Goal: Download file/media

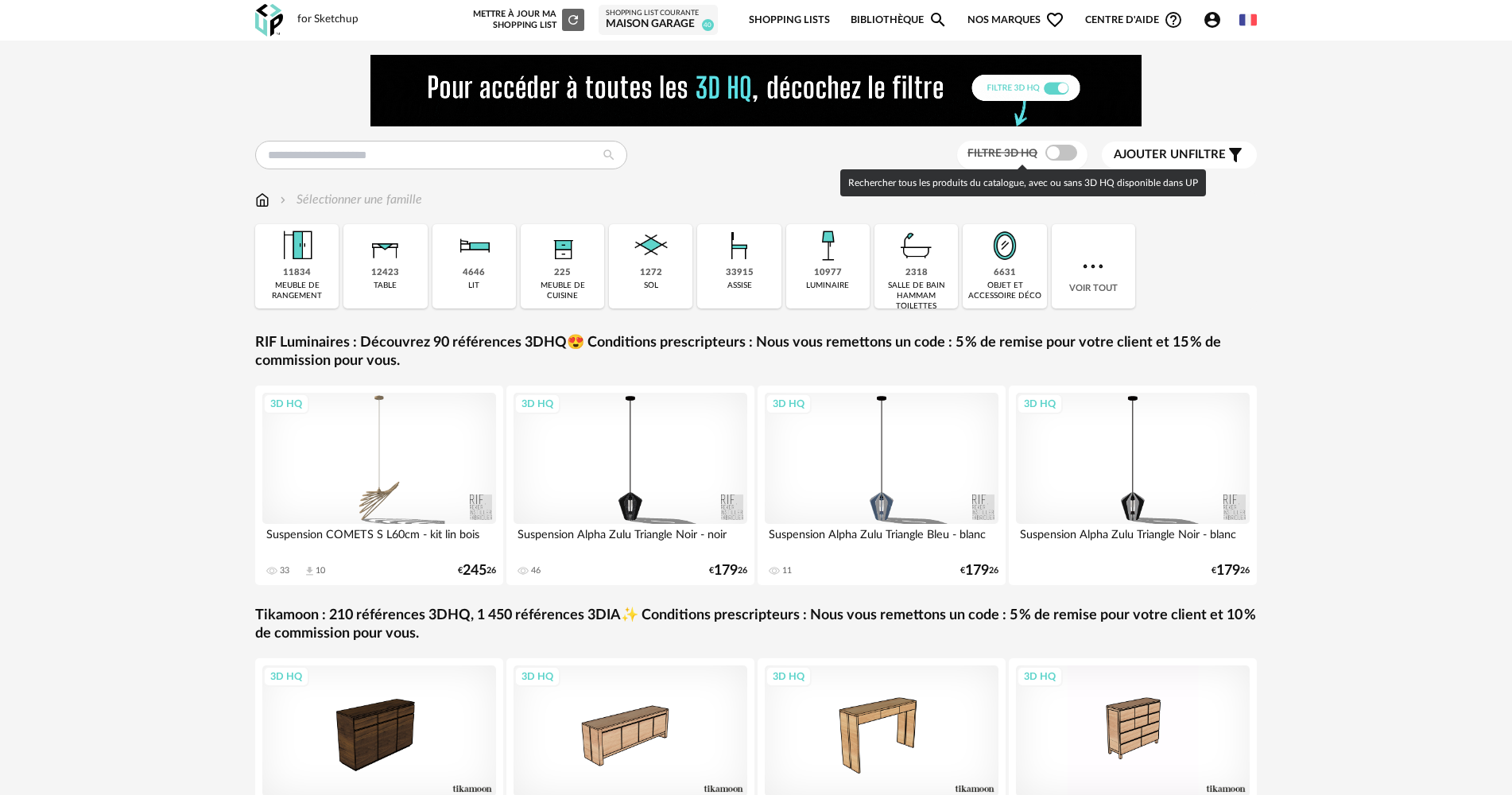
drag, startPoint x: 1063, startPoint y: 153, endPoint x: 573, endPoint y: 235, distance: 496.8
click at [1063, 153] on span at bounding box center [1060, 153] width 32 height 15
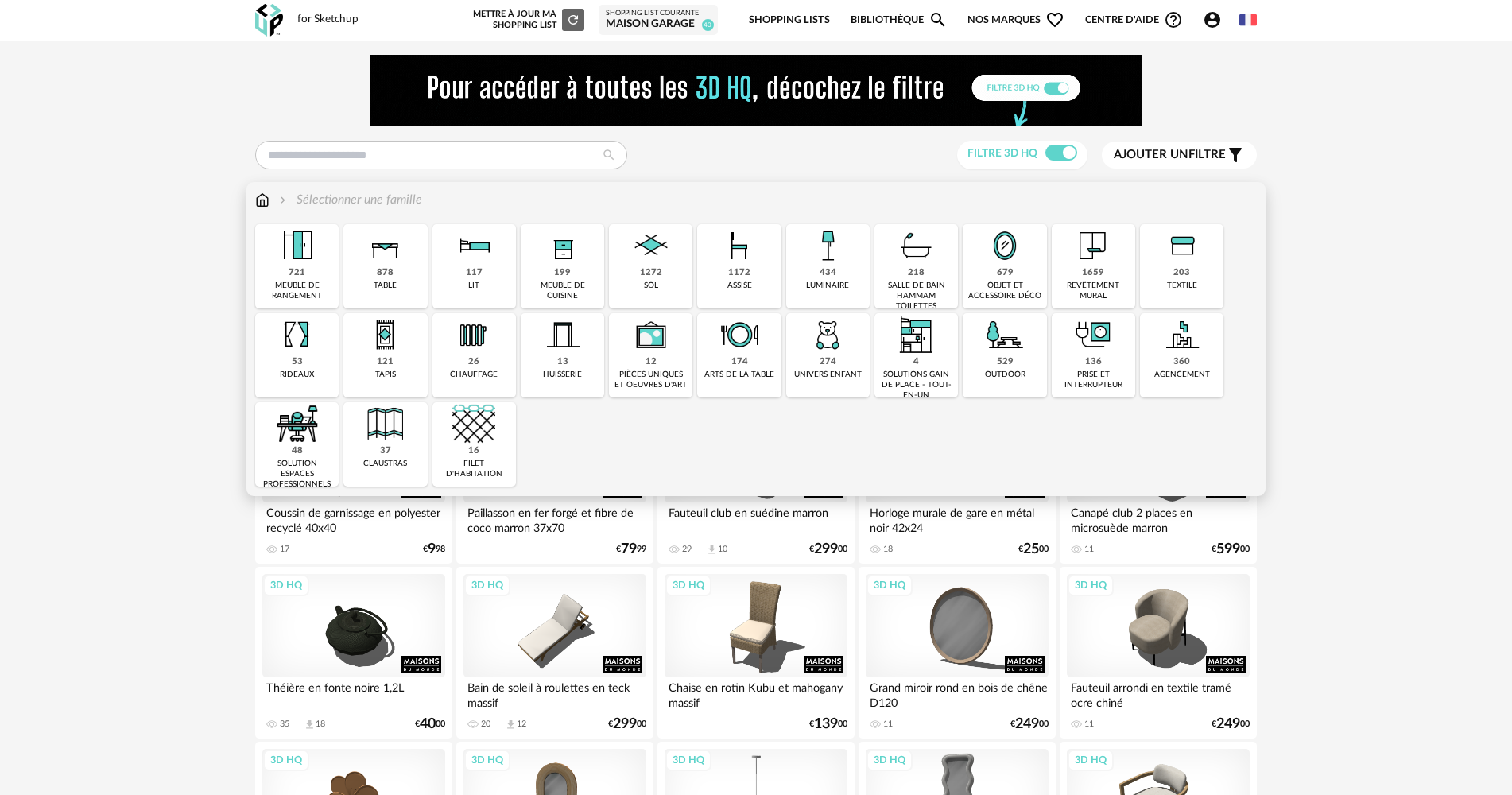
click at [540, 261] on div "199 meuble de cuisine" at bounding box center [562, 266] width 83 height 84
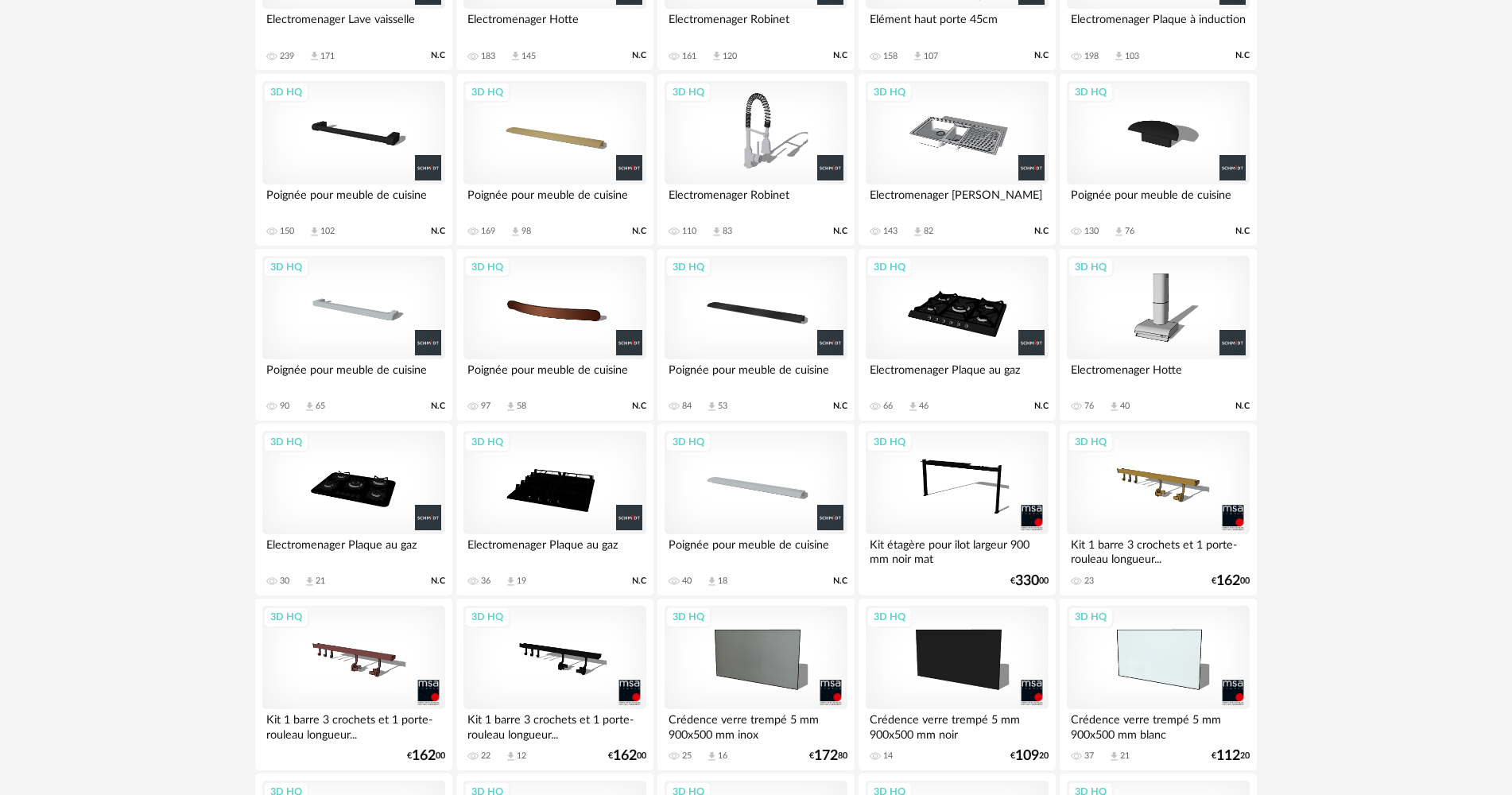
scroll to position [1432, 0]
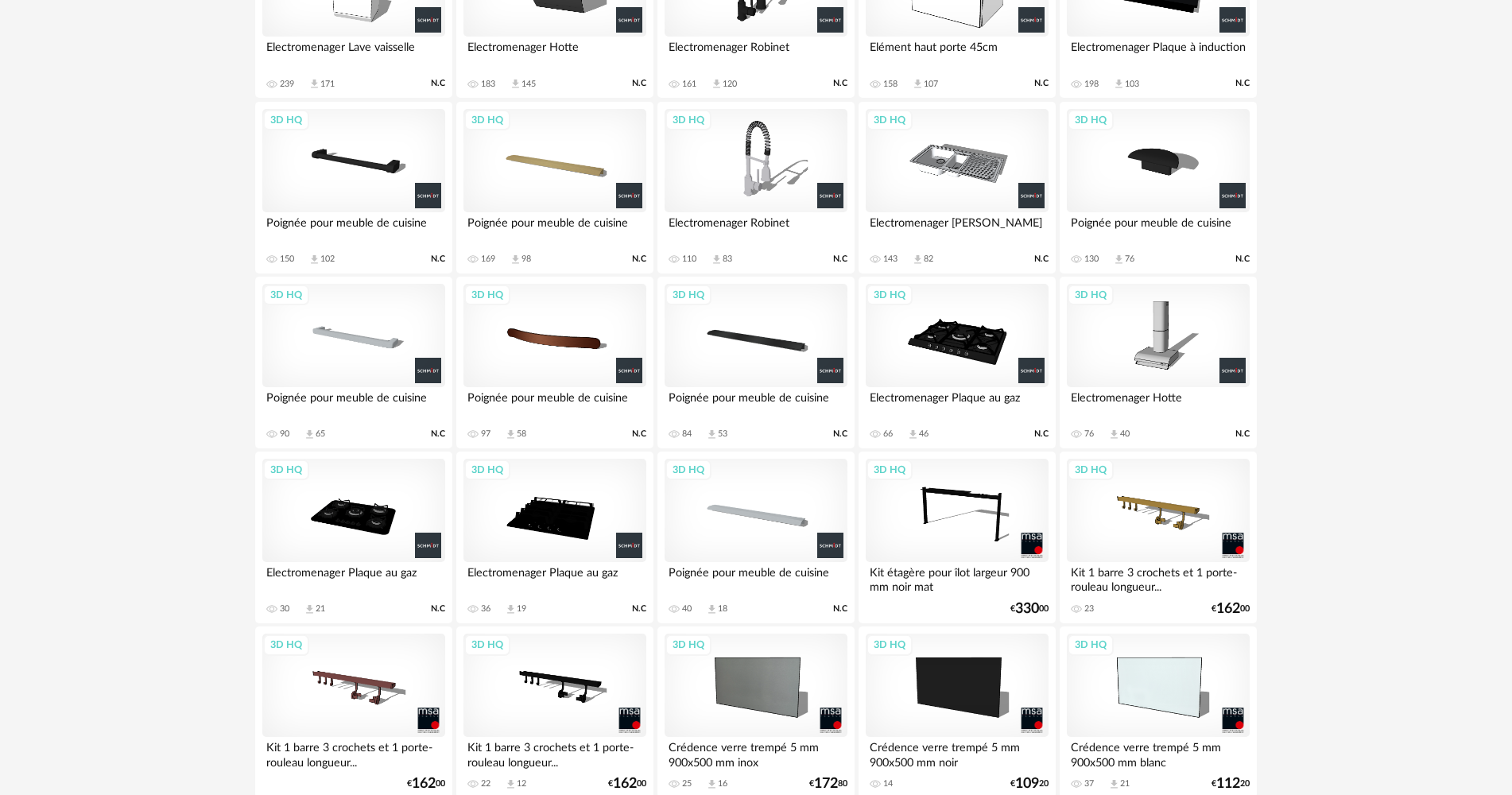
click at [389, 196] on div "3D HQ" at bounding box center [353, 160] width 182 height 103
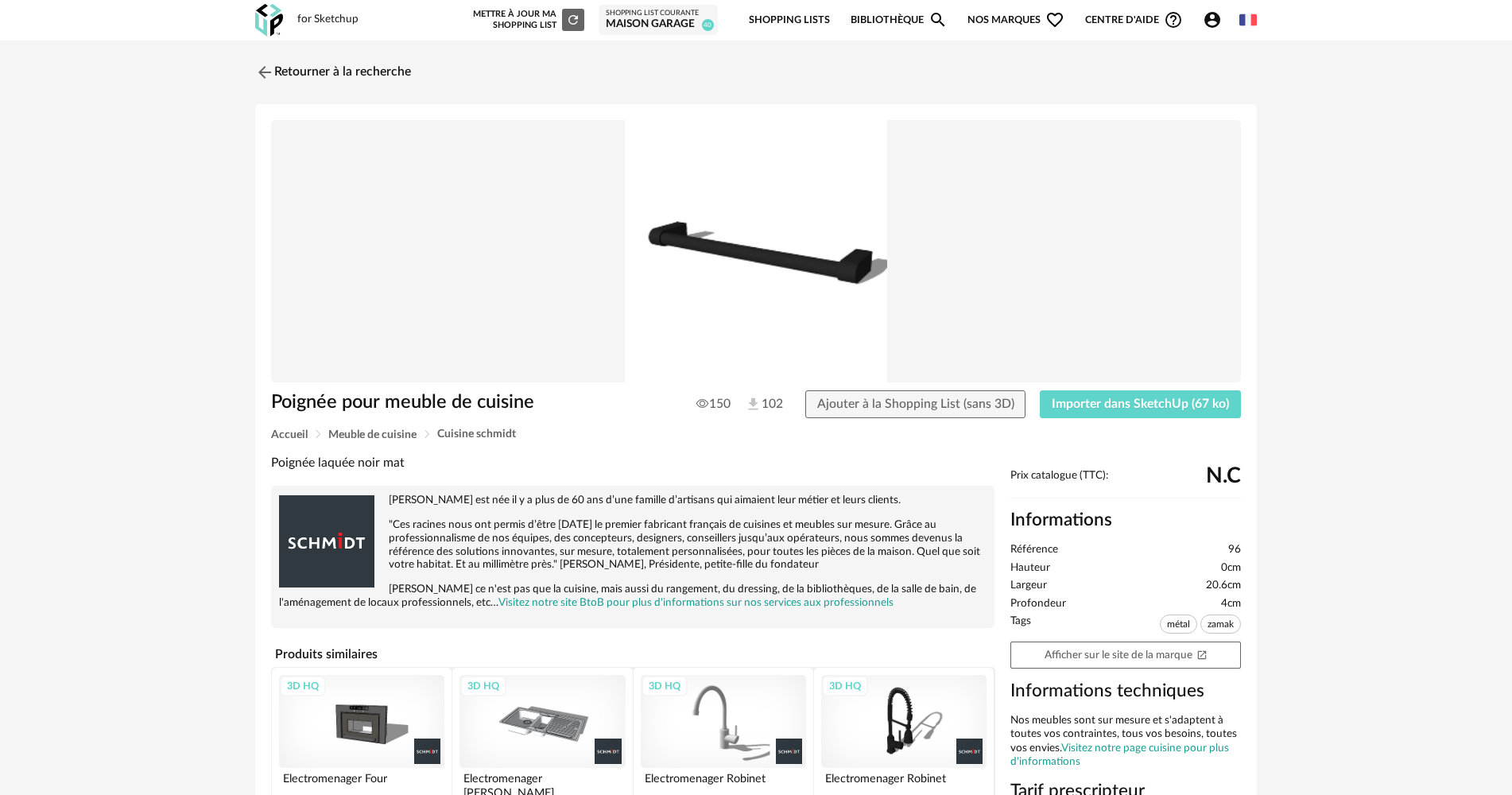
click at [1055, 387] on div "Poignée pour meuble de cuisine 150 102 Ajouter à la Shopping List (sans 3D) Imp…" at bounding box center [755, 634] width 1001 height 1059
drag, startPoint x: 1052, startPoint y: 399, endPoint x: 1043, endPoint y: 399, distance: 9.0
click at [1050, 398] on button "Importer dans SketchUp (67 ko)" at bounding box center [1140, 405] width 201 height 29
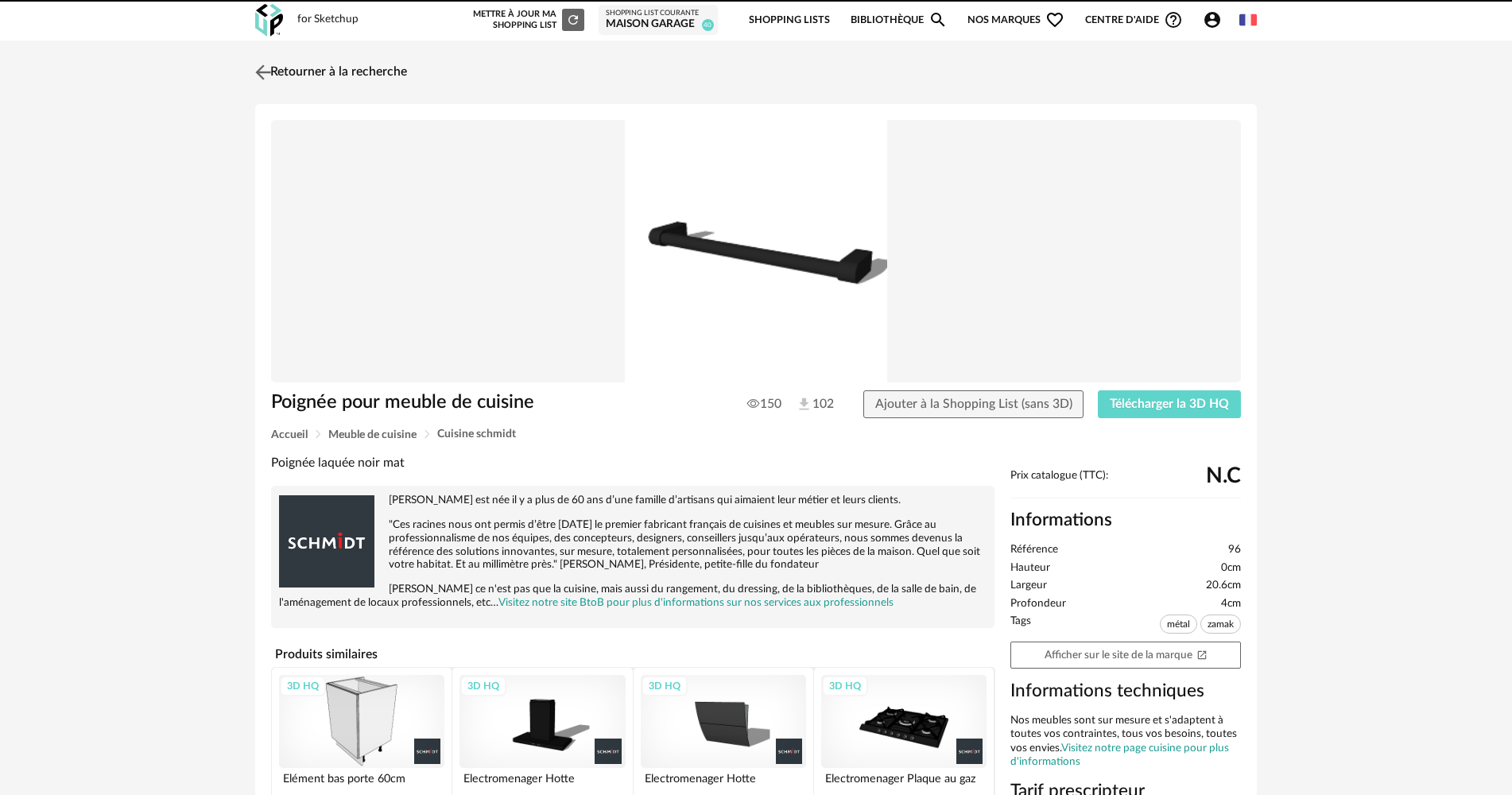
click at [305, 85] on link "Retourner à la recherche" at bounding box center [328, 72] width 155 height 35
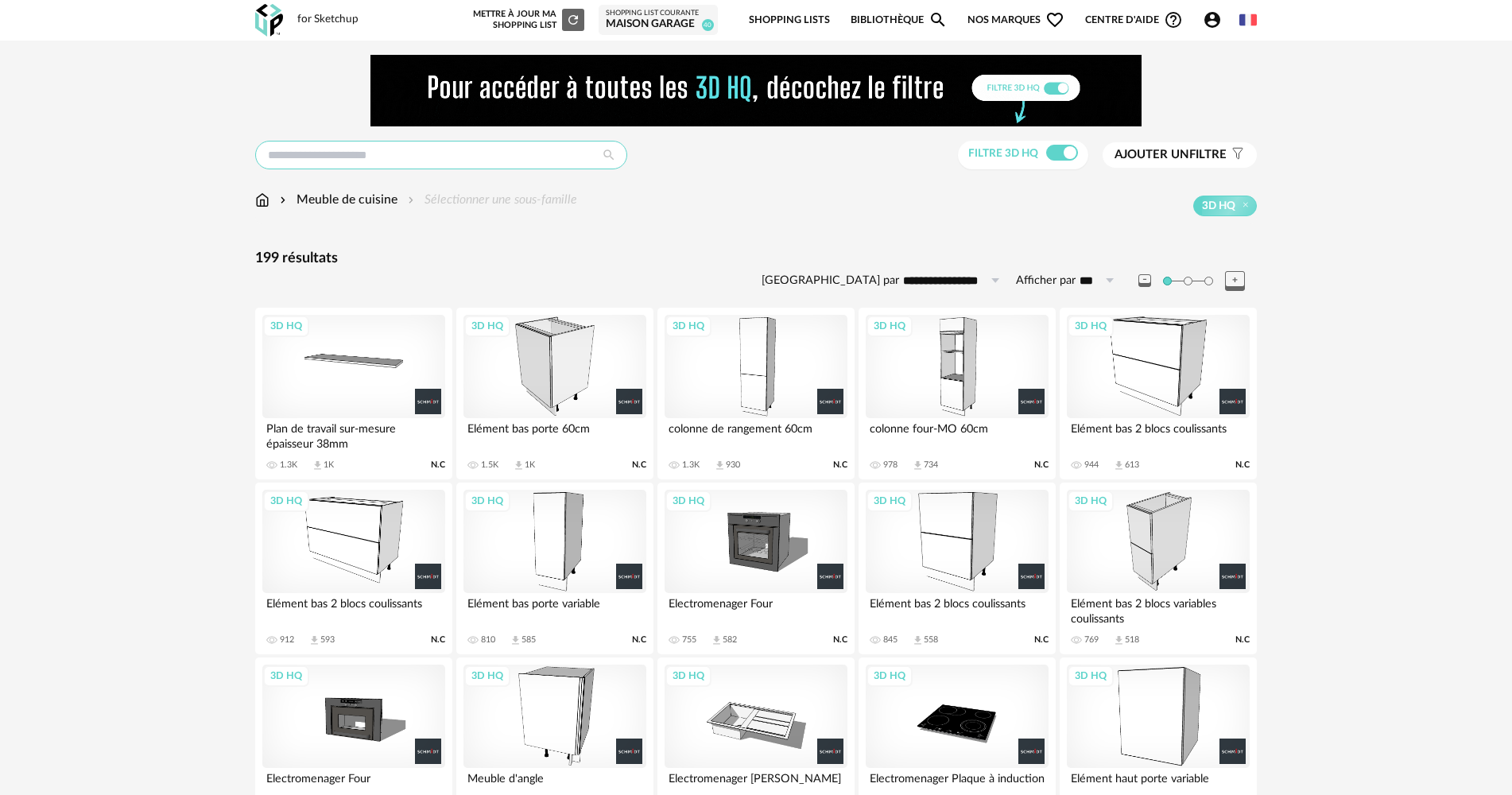
click at [325, 165] on input "text" at bounding box center [440, 156] width 372 height 29
type input "******"
type input "**********"
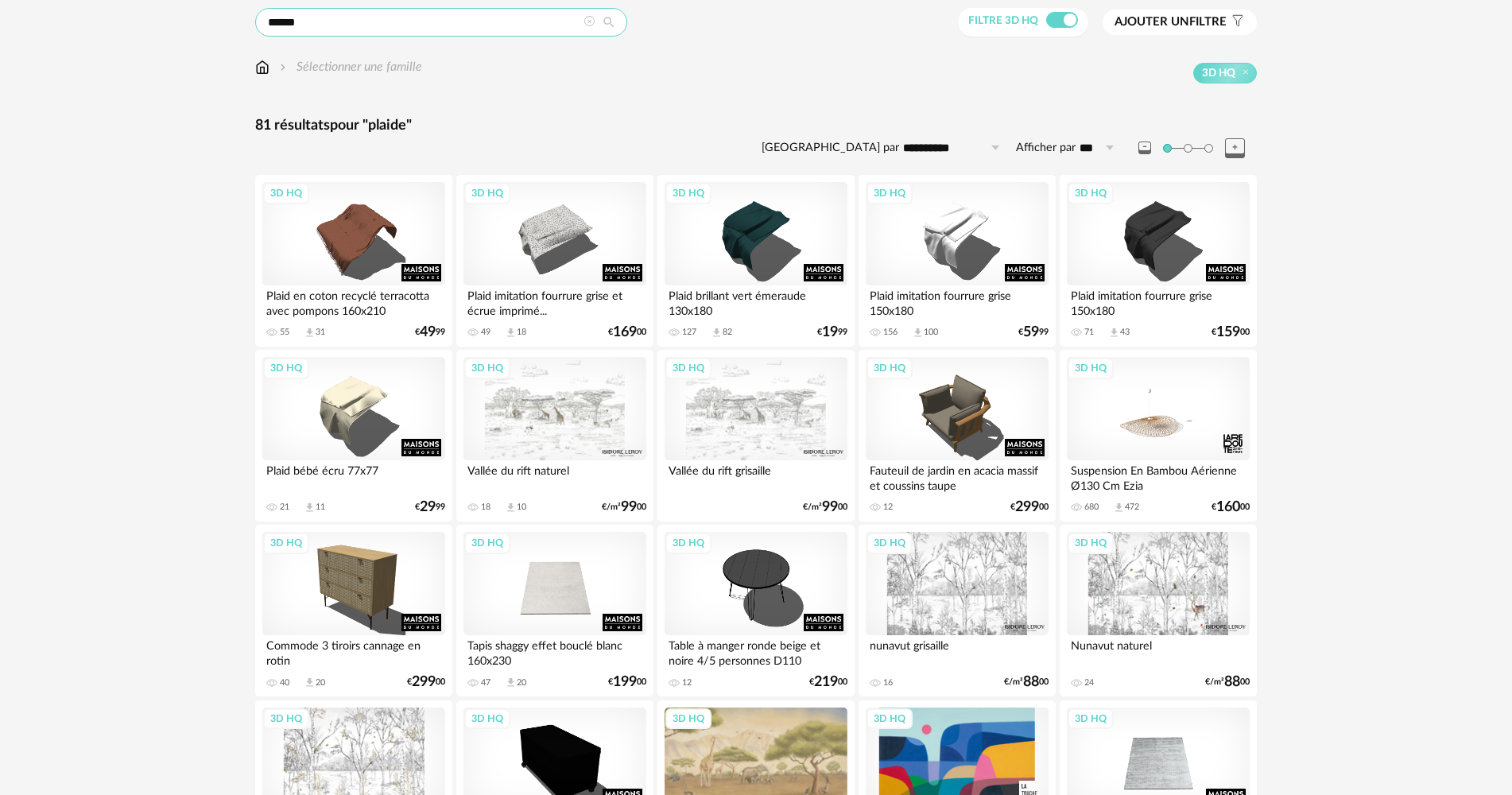
scroll to position [159, 0]
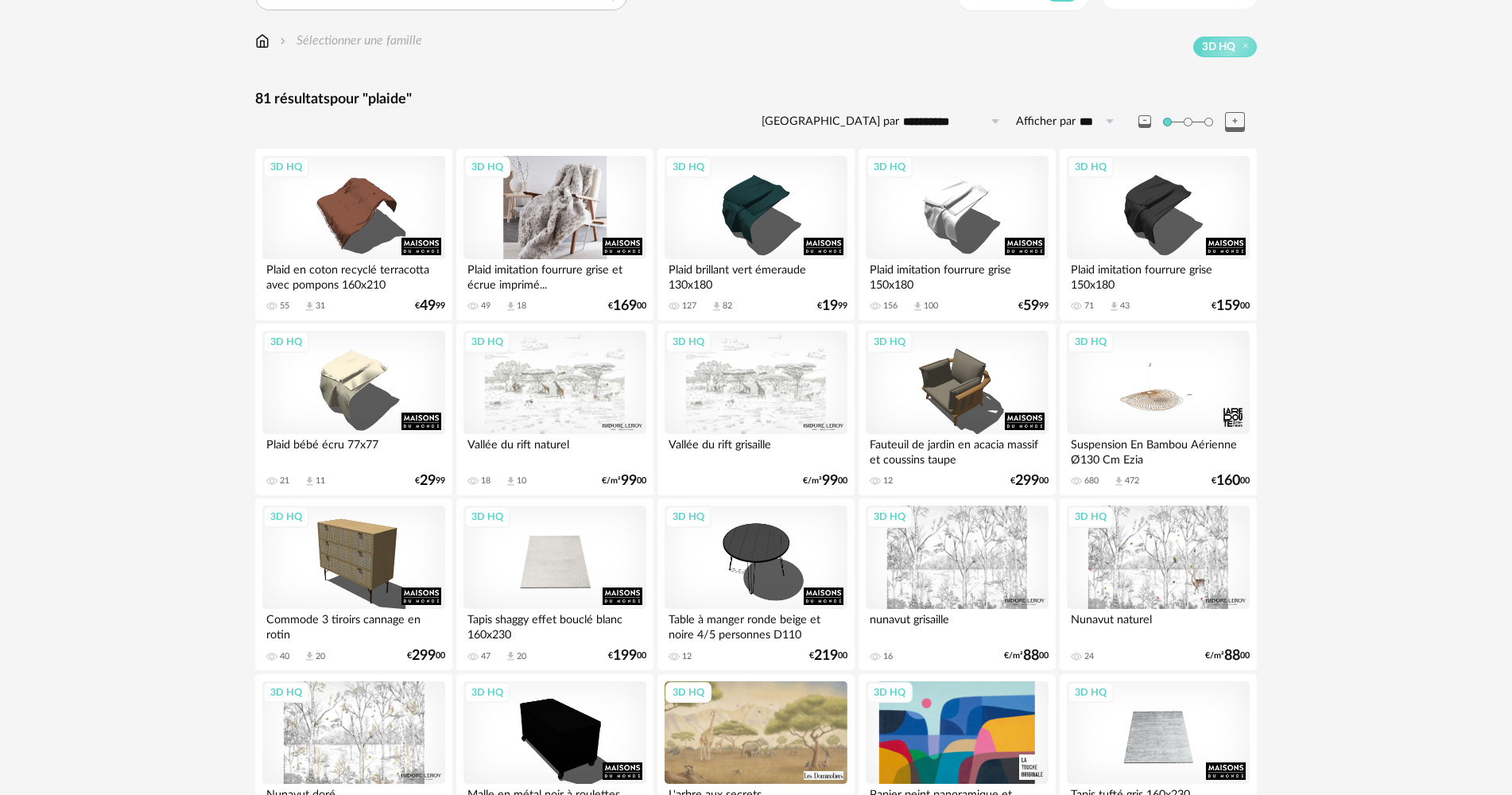
click at [591, 245] on div "3D HQ" at bounding box center [554, 207] width 182 height 103
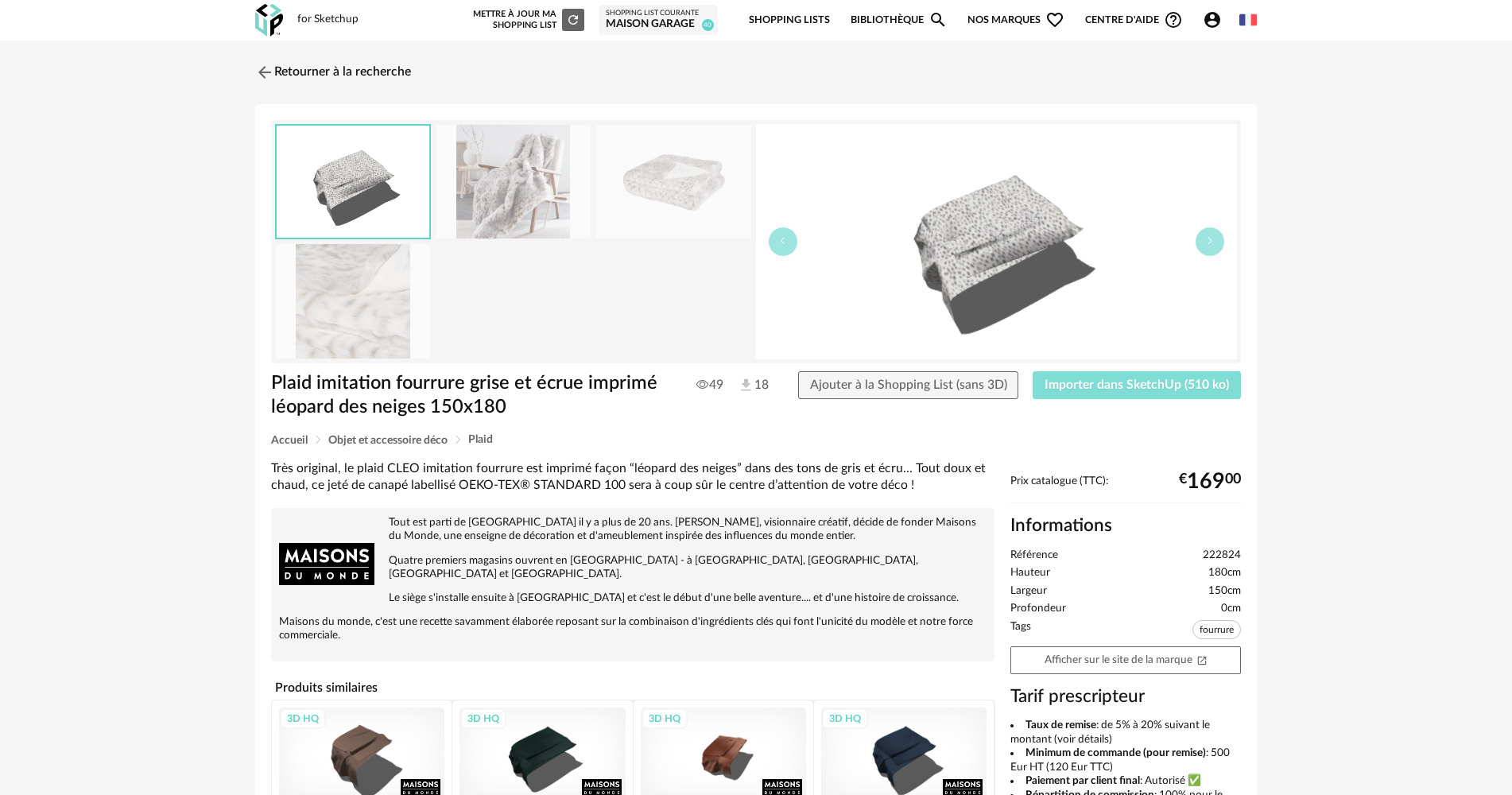
click at [1044, 385] on button "Importer dans SketchUp (510 ko)" at bounding box center [1136, 385] width 209 height 29
click at [275, 32] on img at bounding box center [268, 20] width 28 height 33
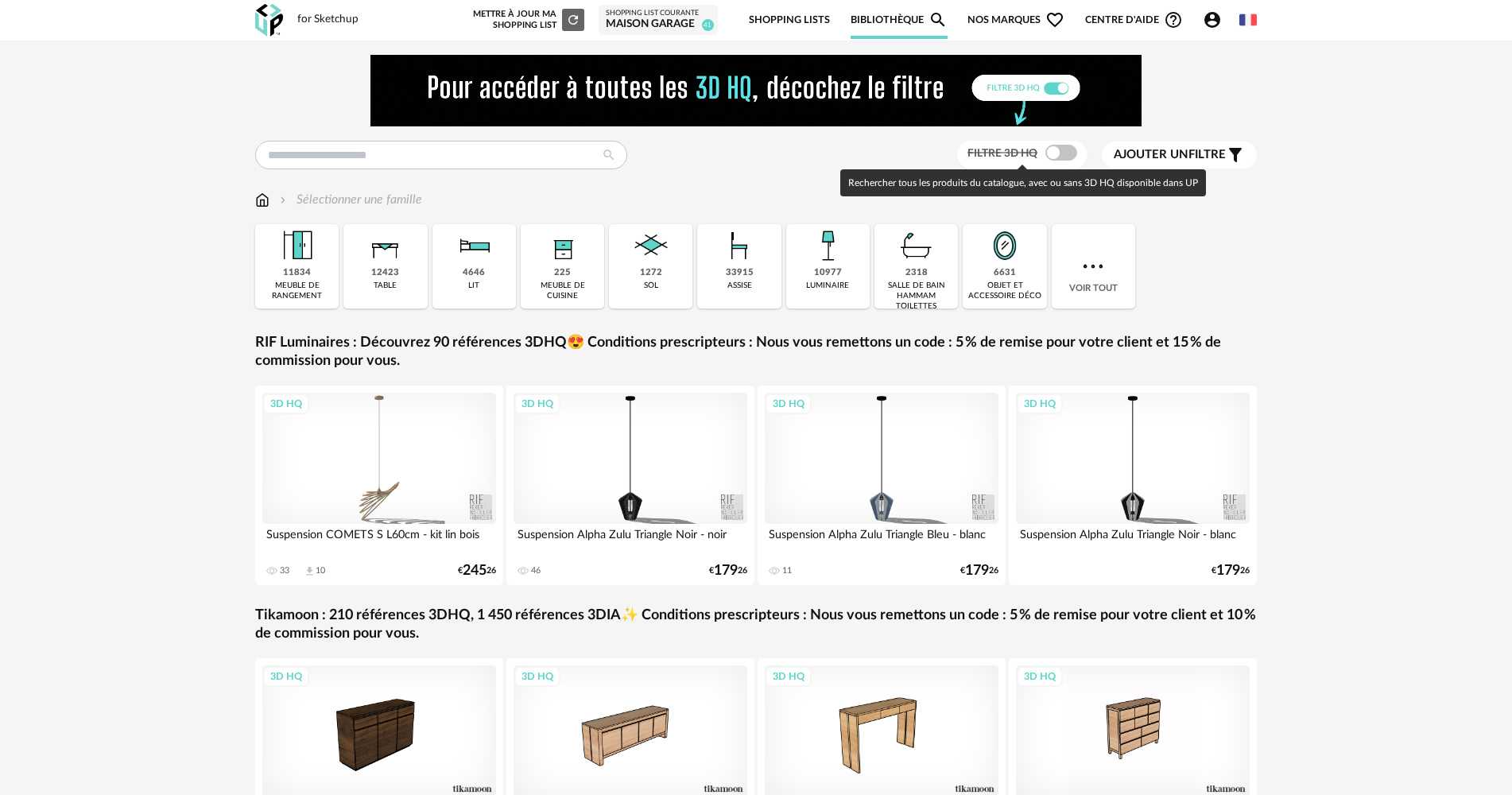
click at [1055, 151] on span at bounding box center [1060, 153] width 32 height 15
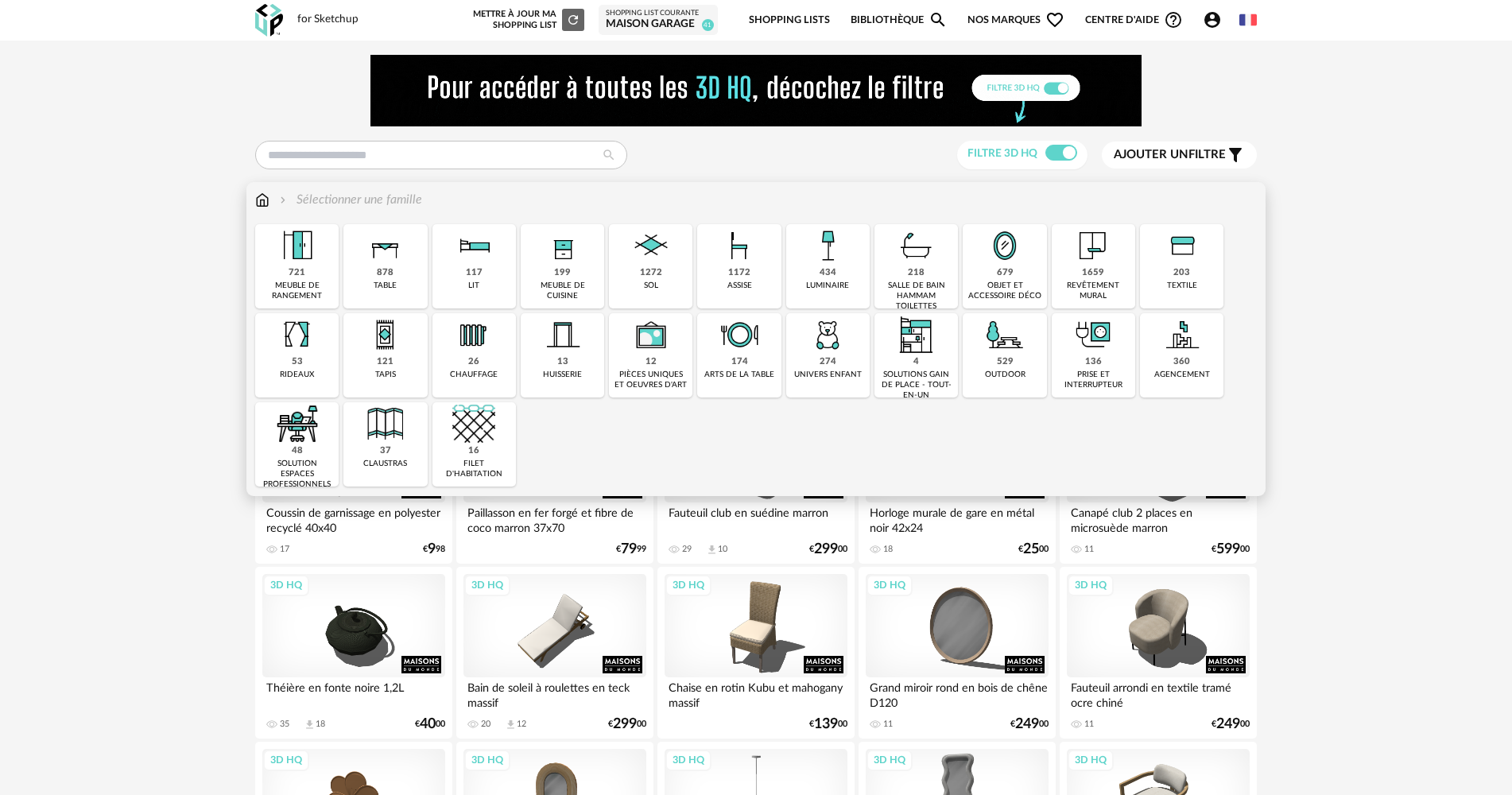
click at [931, 262] on img at bounding box center [916, 245] width 42 height 43
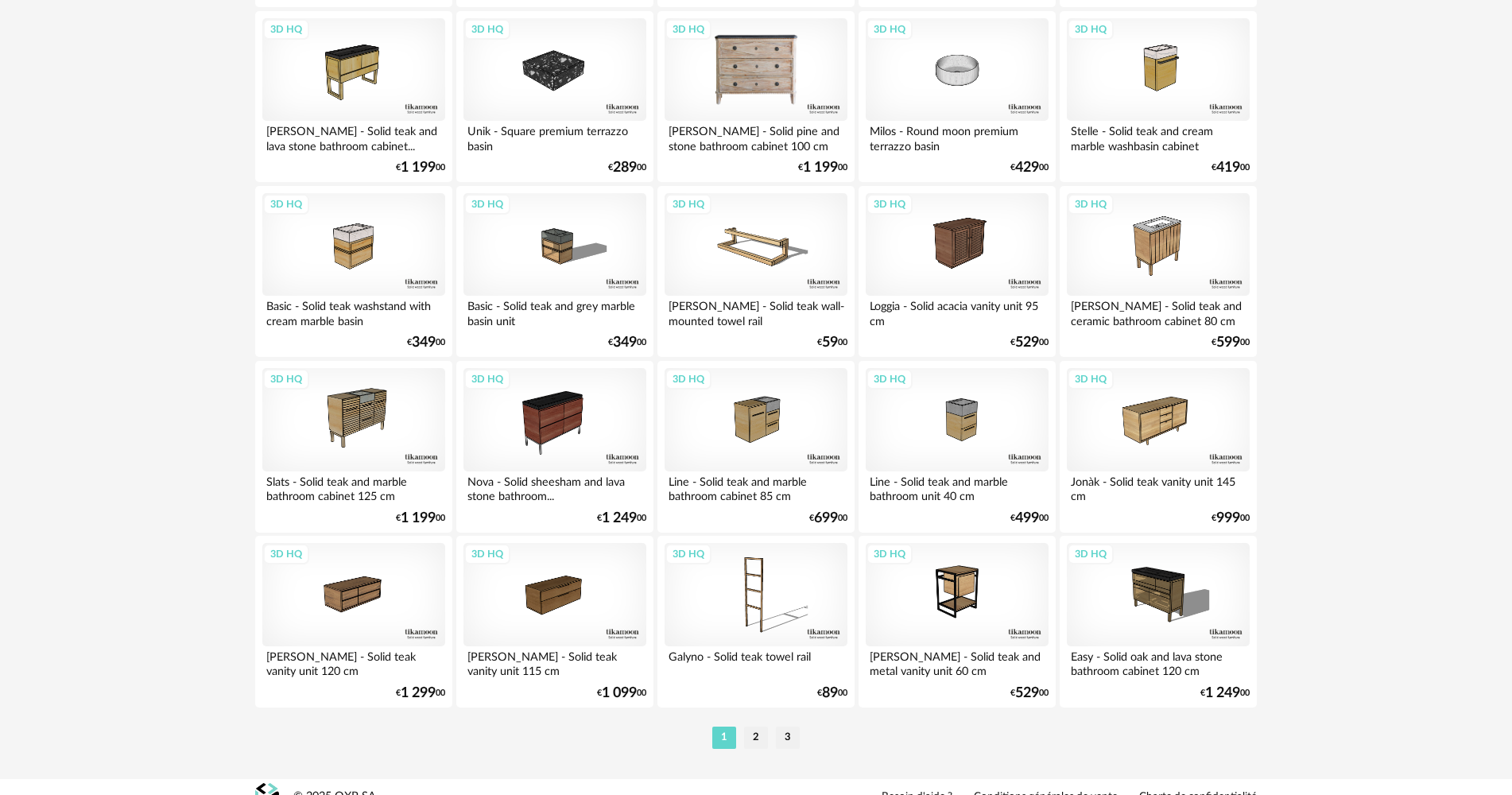
scroll to position [3117, 0]
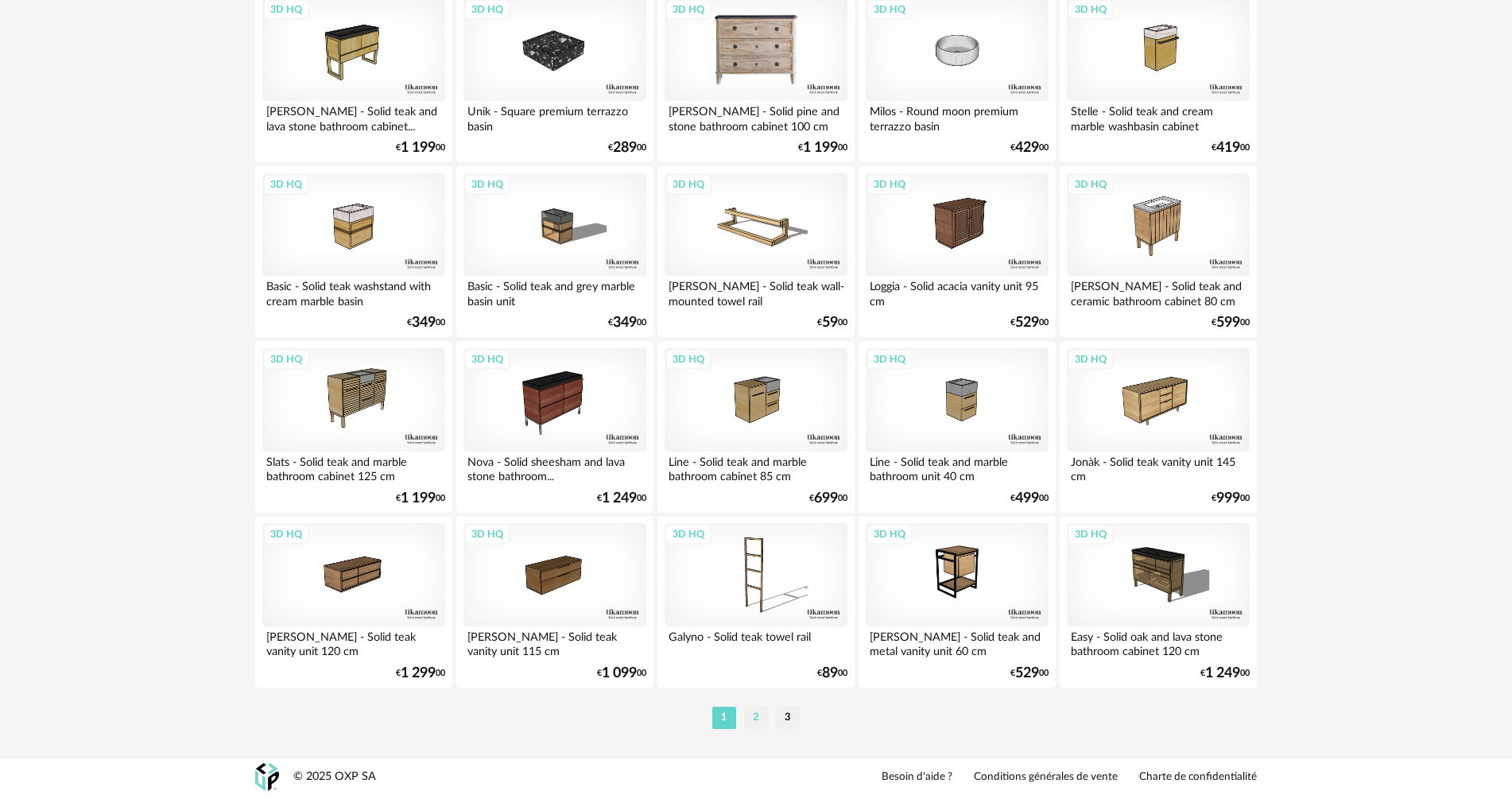
click at [767, 711] on li "2" at bounding box center [755, 718] width 24 height 22
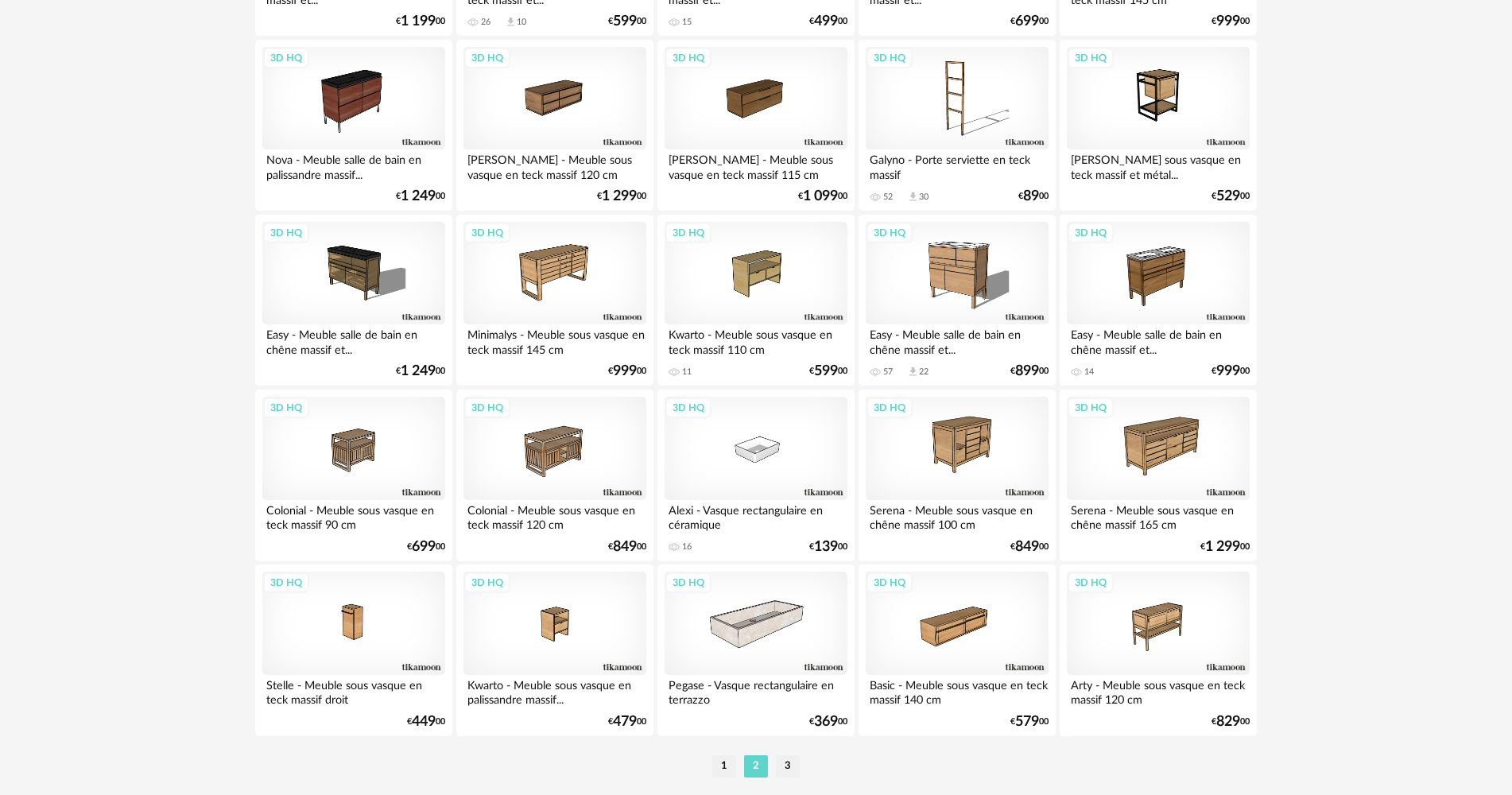
scroll to position [3117, 0]
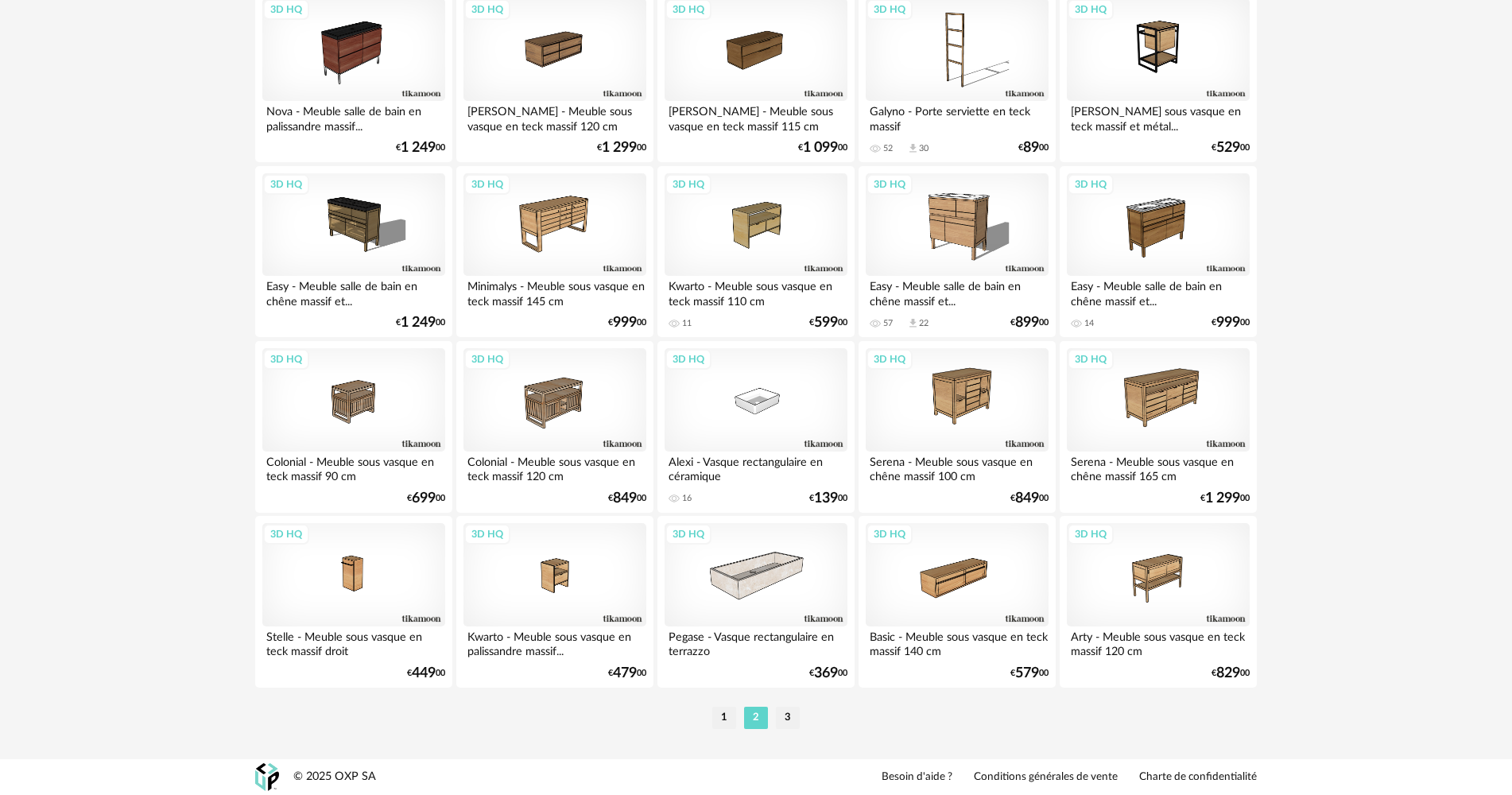
click at [790, 721] on li "3" at bounding box center [787, 718] width 24 height 22
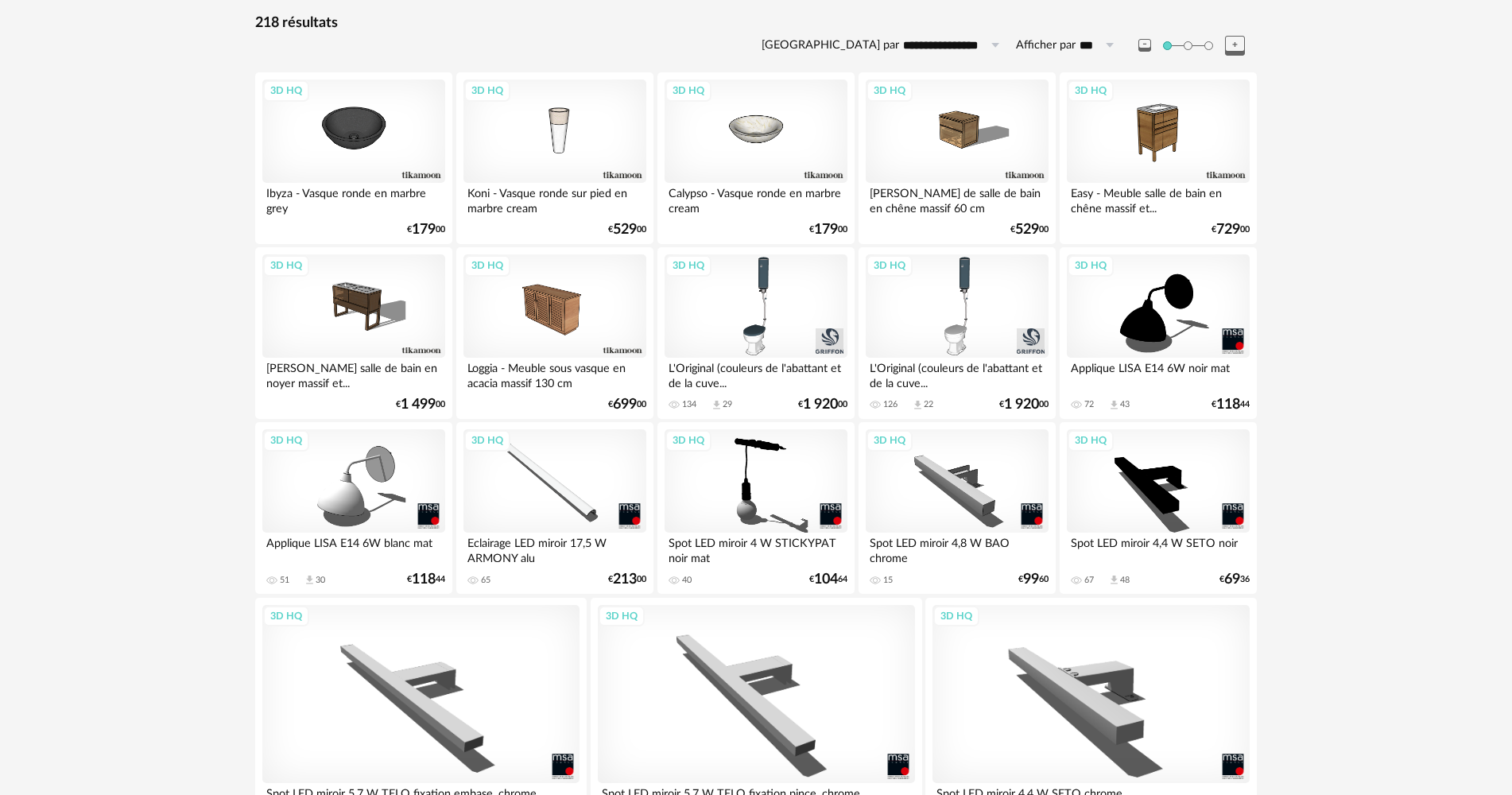
scroll to position [392, 0]
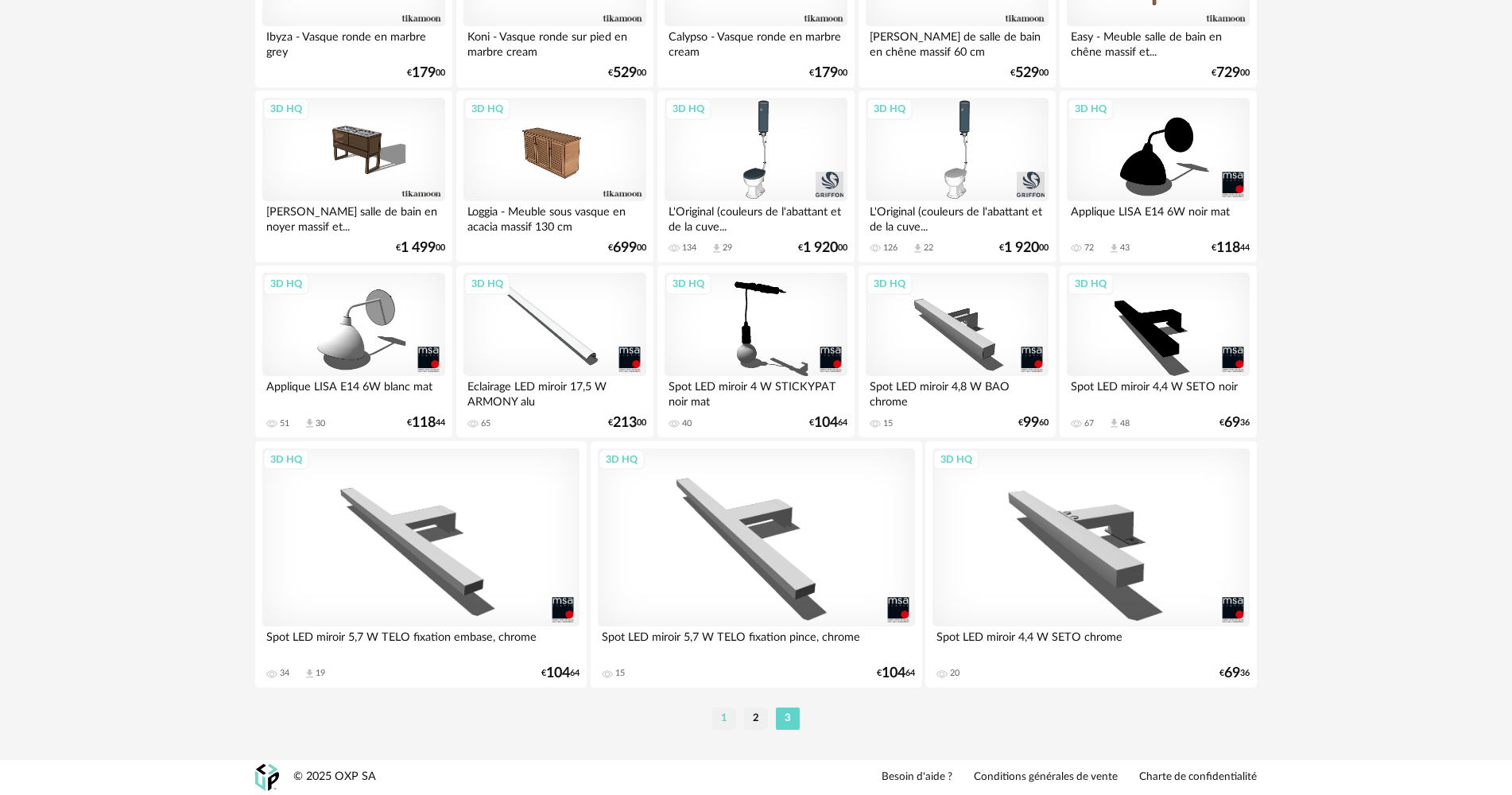
click at [727, 716] on li "1" at bounding box center [724, 719] width 24 height 22
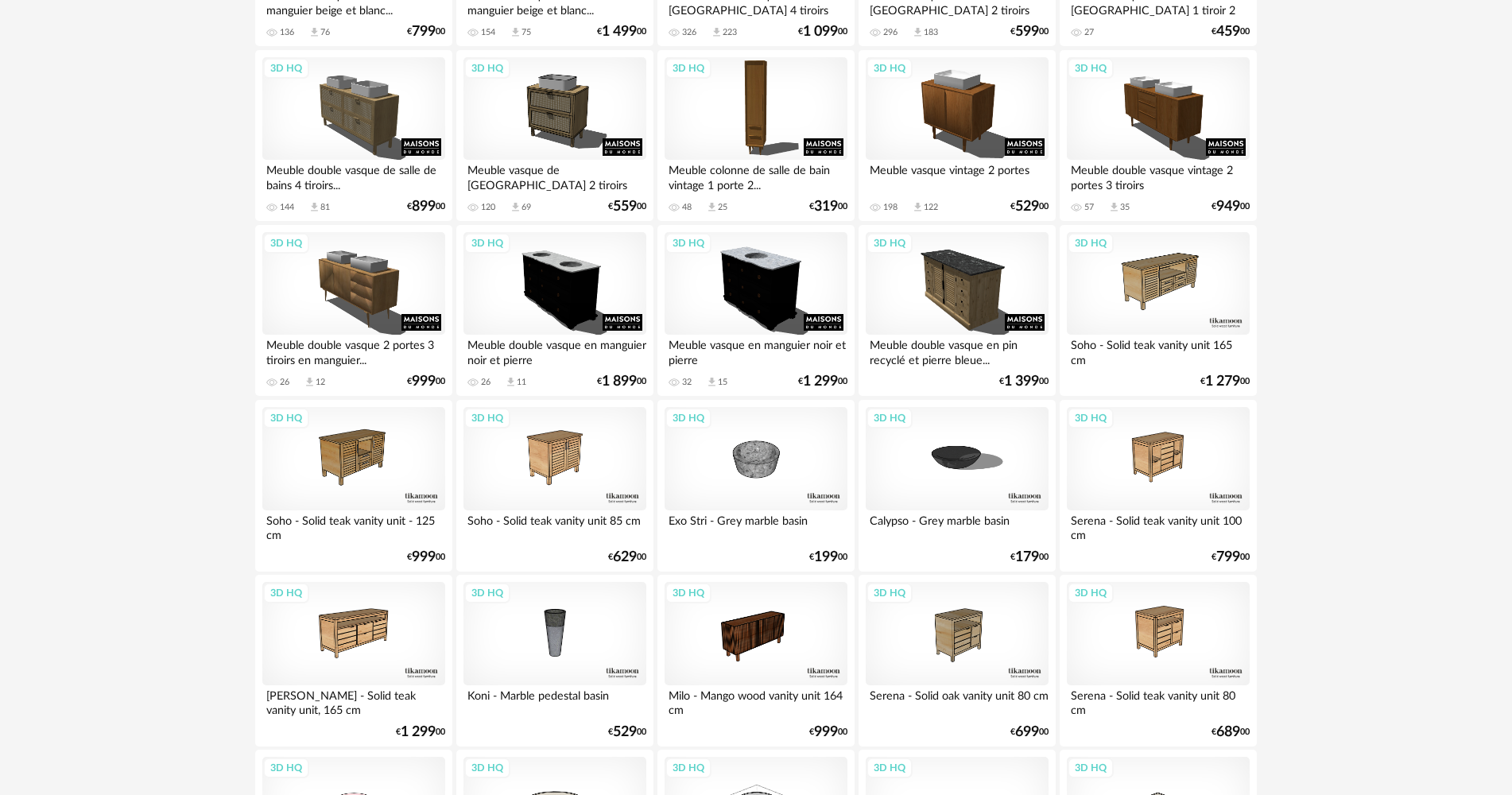
scroll to position [954, 0]
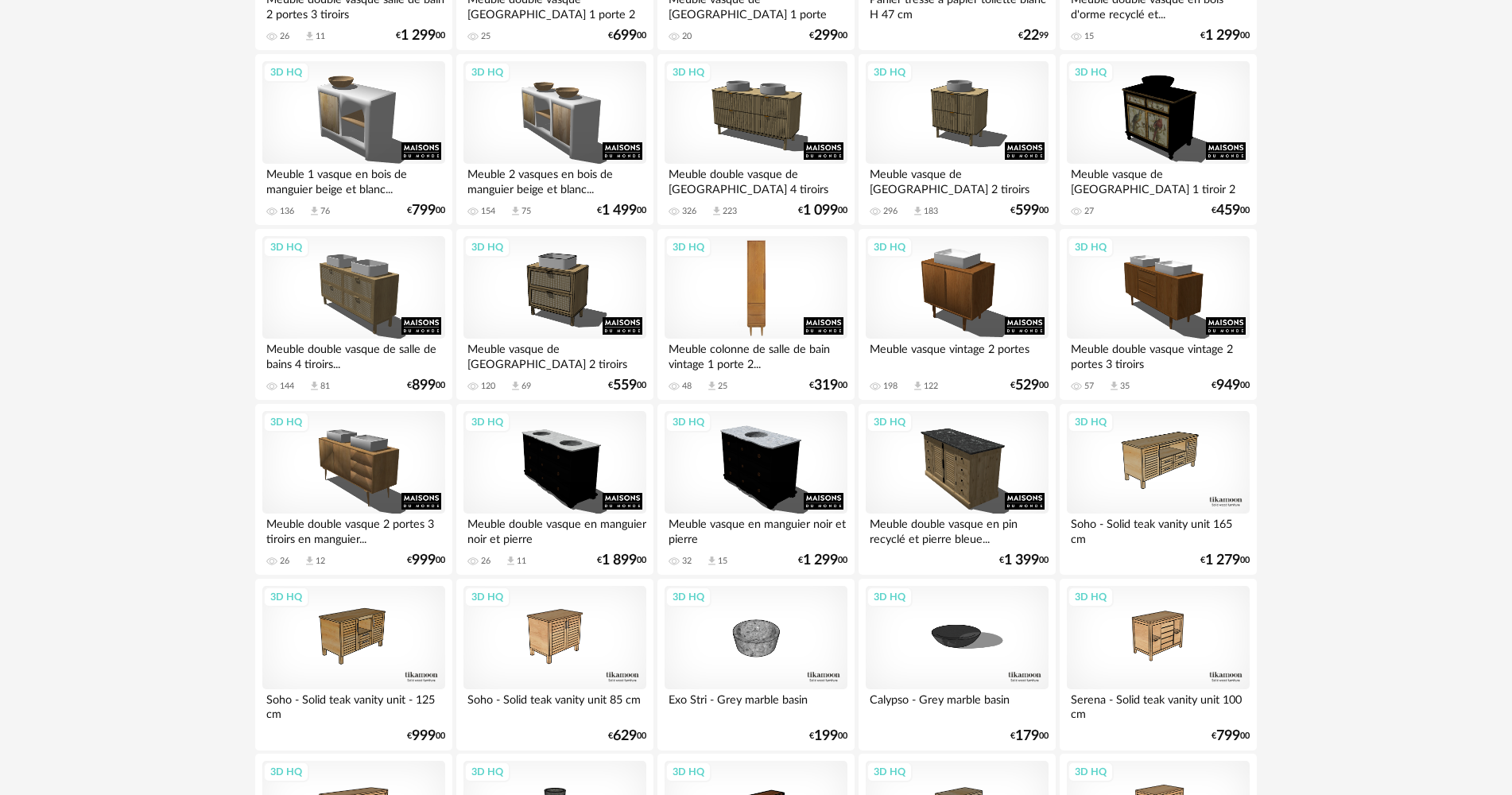
click at [798, 306] on div "3D HQ" at bounding box center [755, 287] width 182 height 103
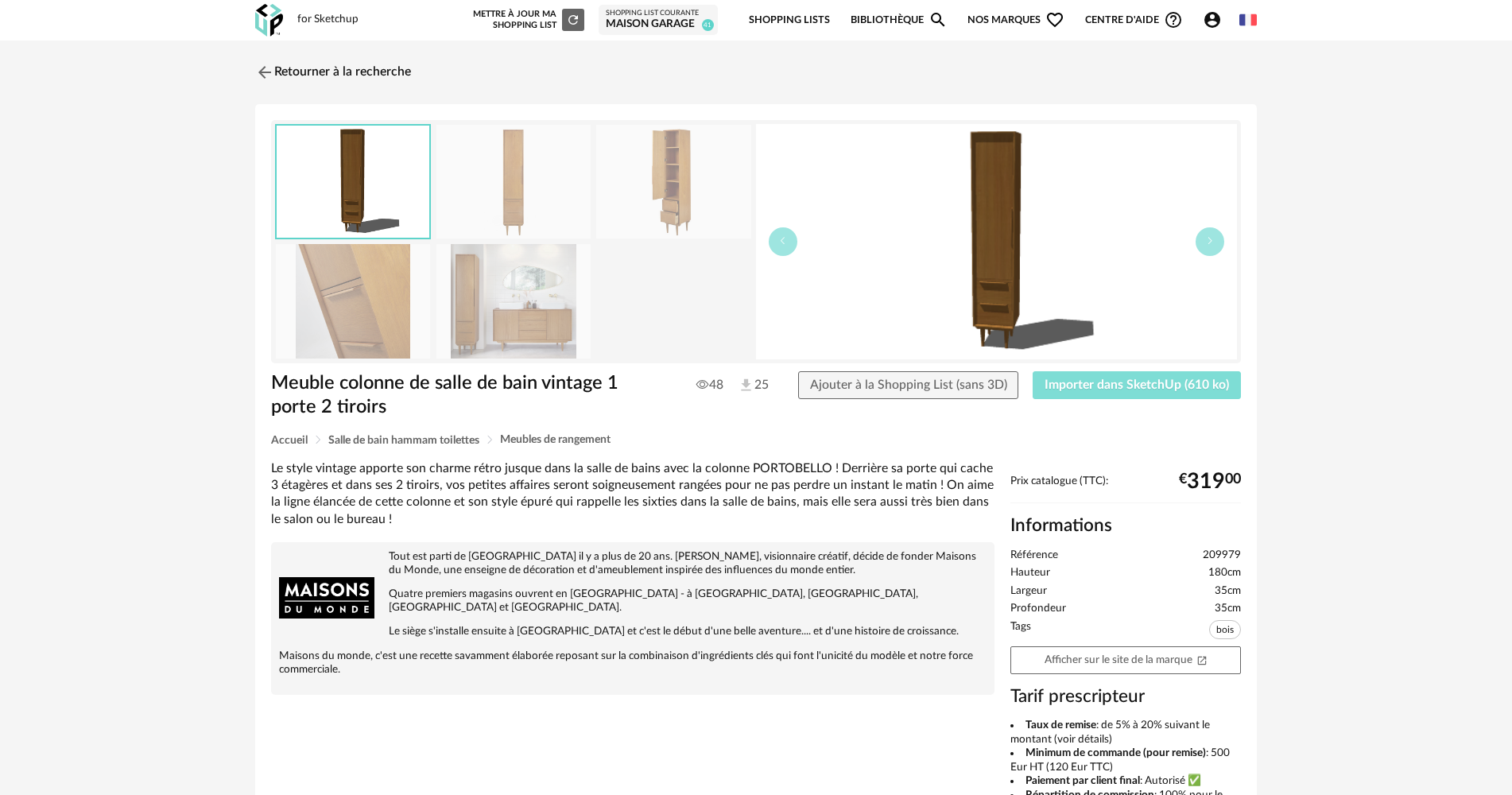
click at [1061, 387] on span "Importer dans SketchUp (610 ko)" at bounding box center [1136, 384] width 184 height 13
click at [270, 24] on img at bounding box center [268, 20] width 28 height 33
click at [263, 15] on img at bounding box center [268, 20] width 28 height 33
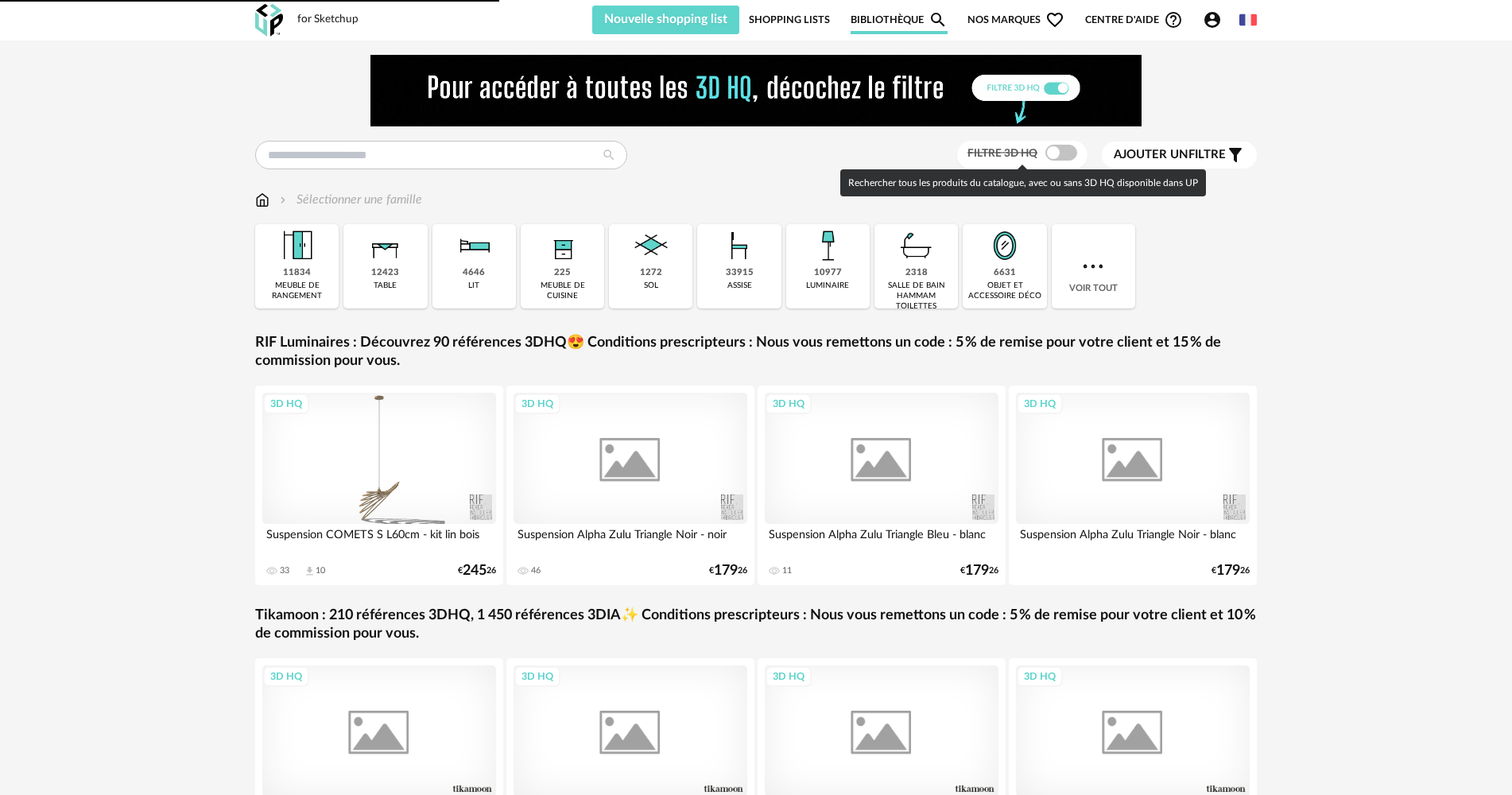
click at [1063, 146] on span at bounding box center [1060, 153] width 32 height 15
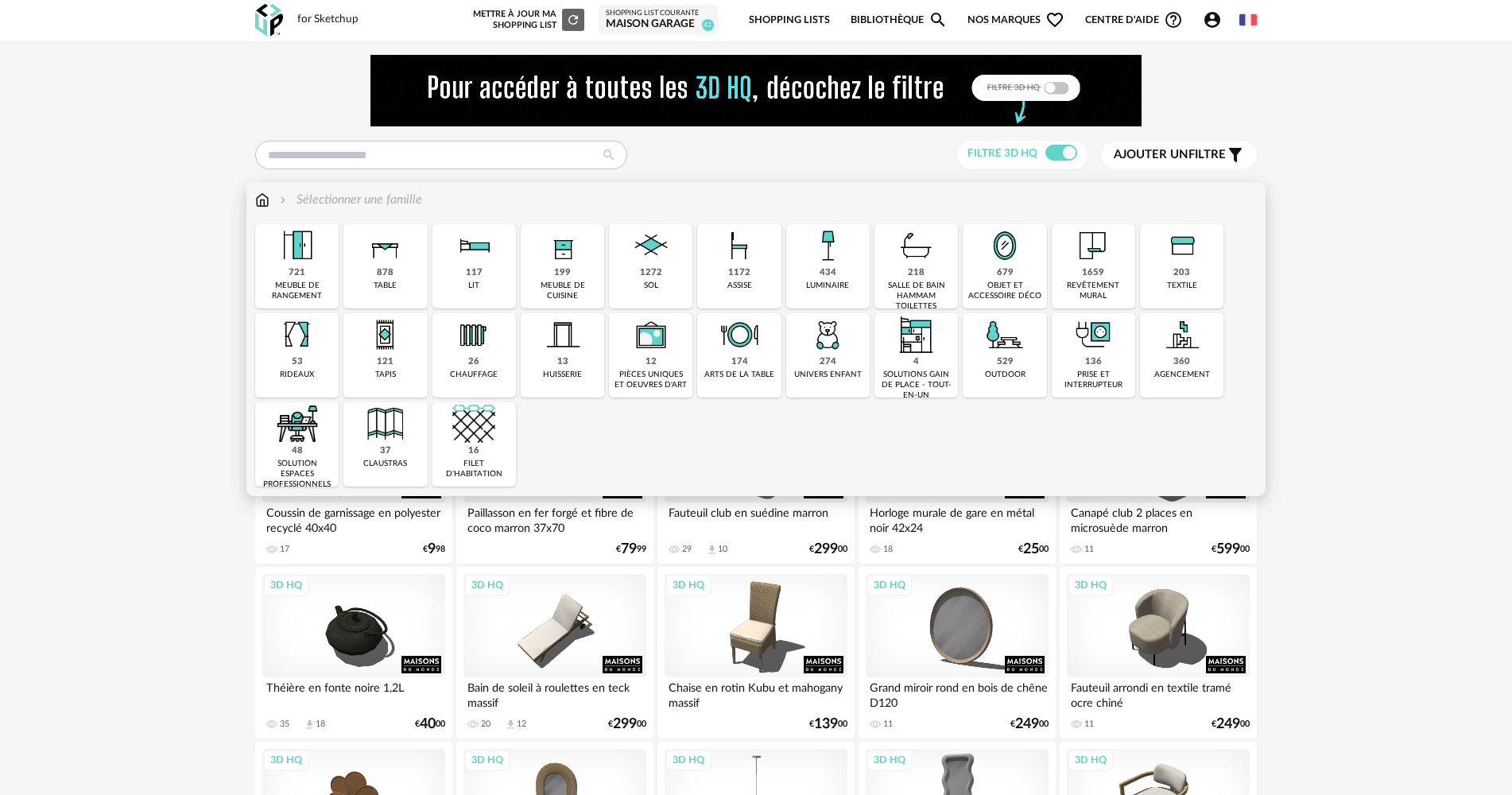
click at [1067, 254] on div "1659 revêtement mural" at bounding box center [1093, 266] width 83 height 84
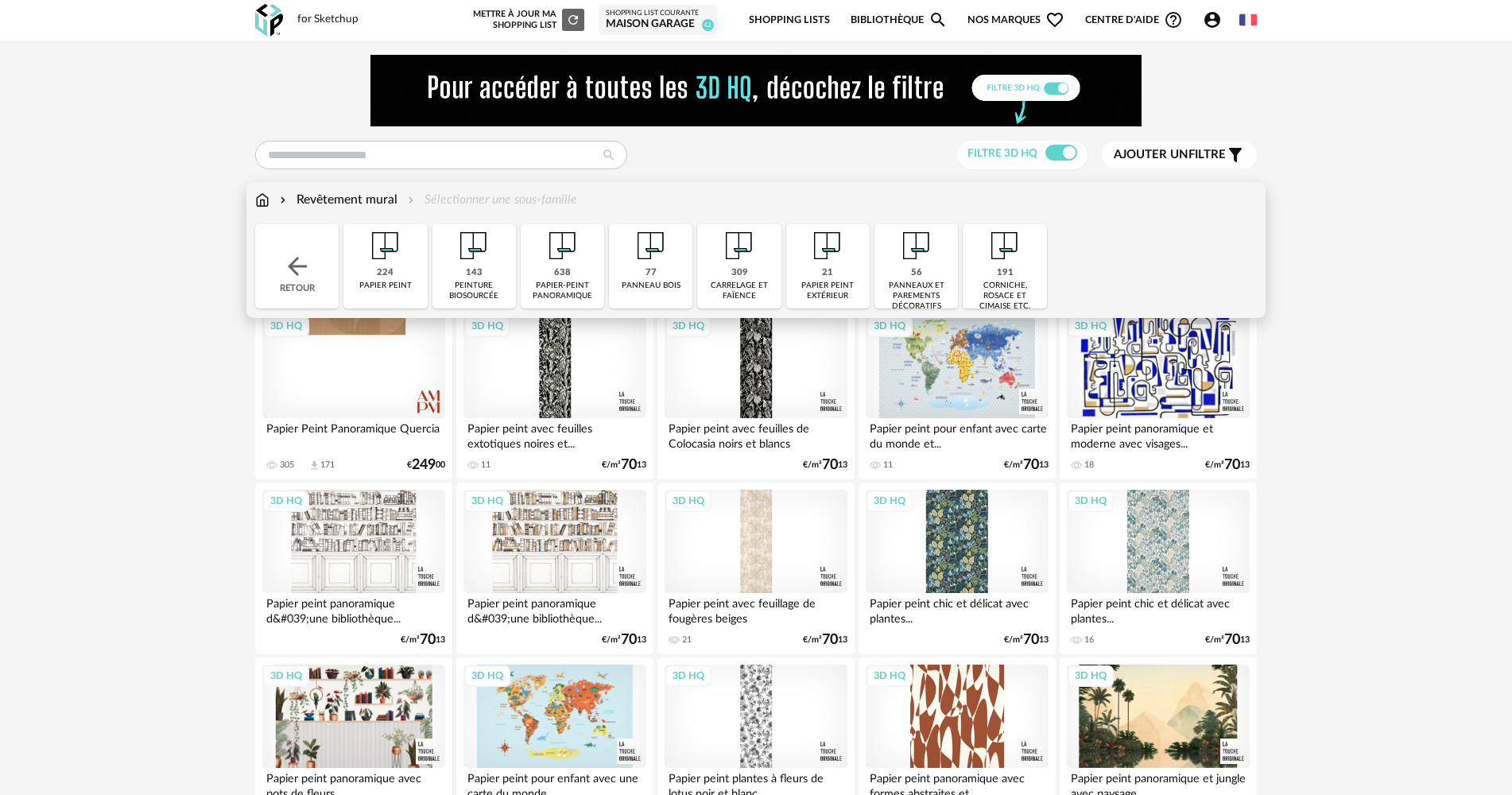
click at [742, 265] on img at bounding box center [739, 245] width 42 height 43
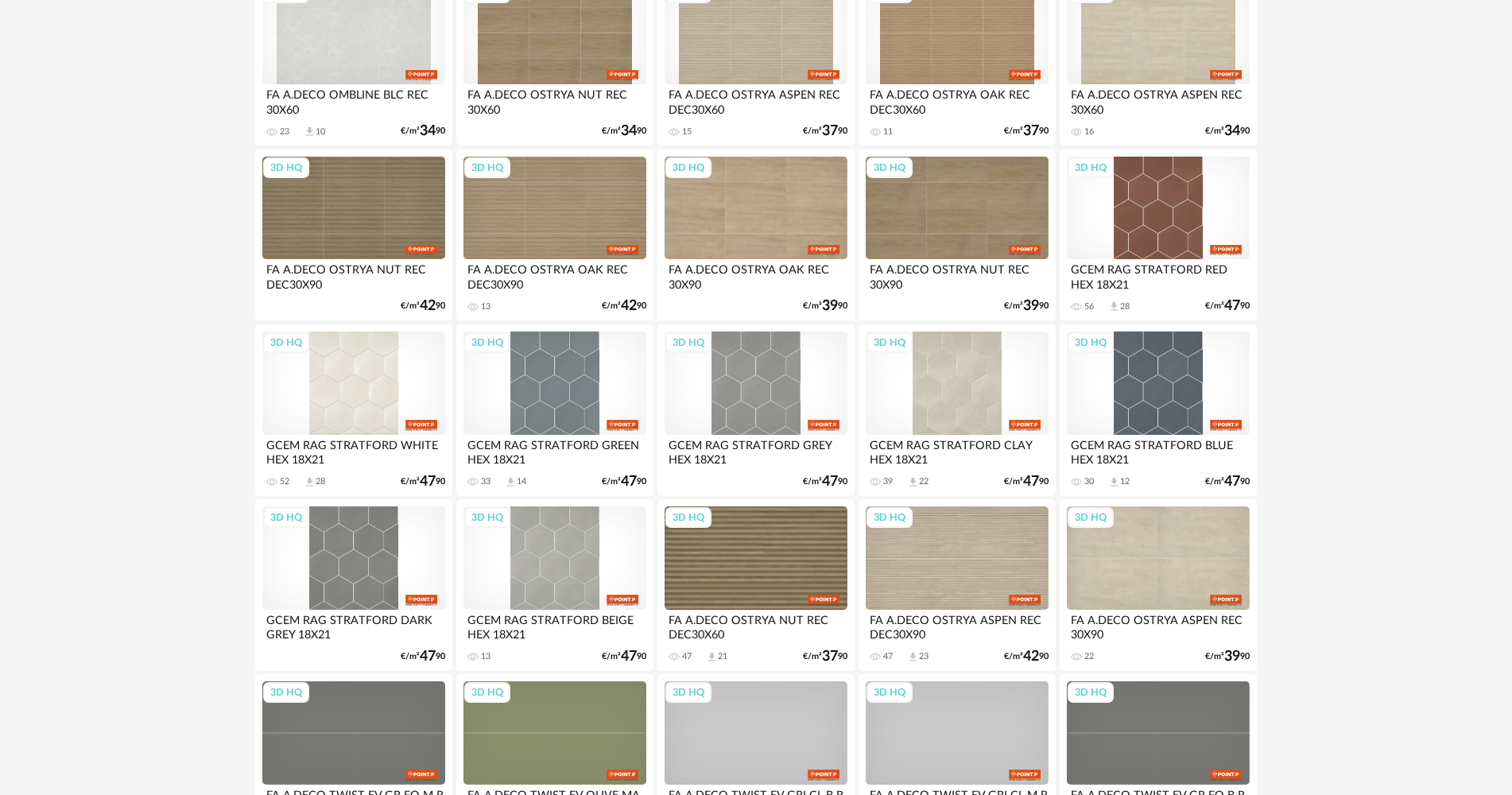
scroll to position [1193, 0]
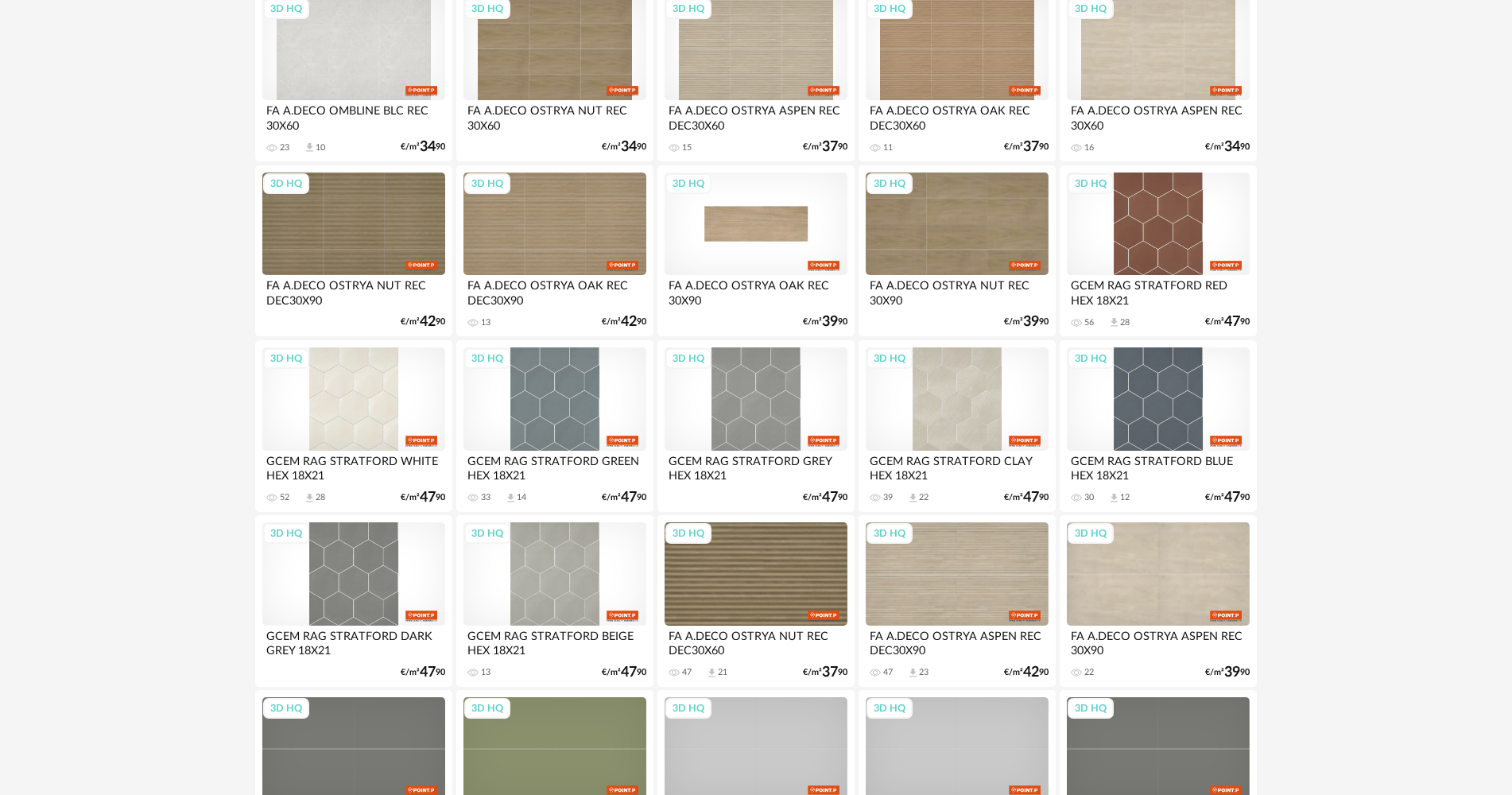
click at [726, 236] on div "3D HQ" at bounding box center [755, 224] width 182 height 103
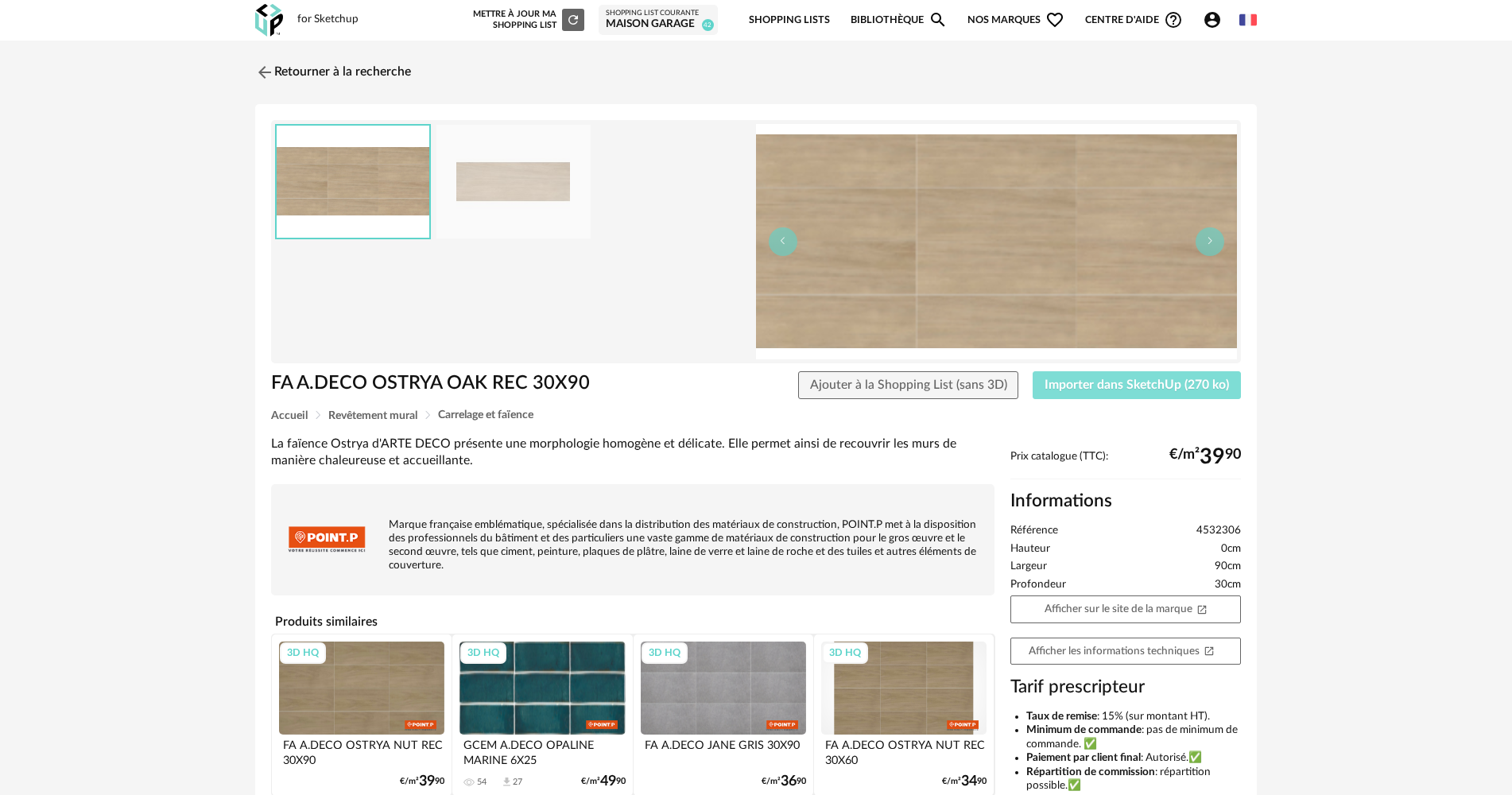
click at [1066, 380] on span "Importer dans SketchUp (270 ko)" at bounding box center [1136, 384] width 184 height 13
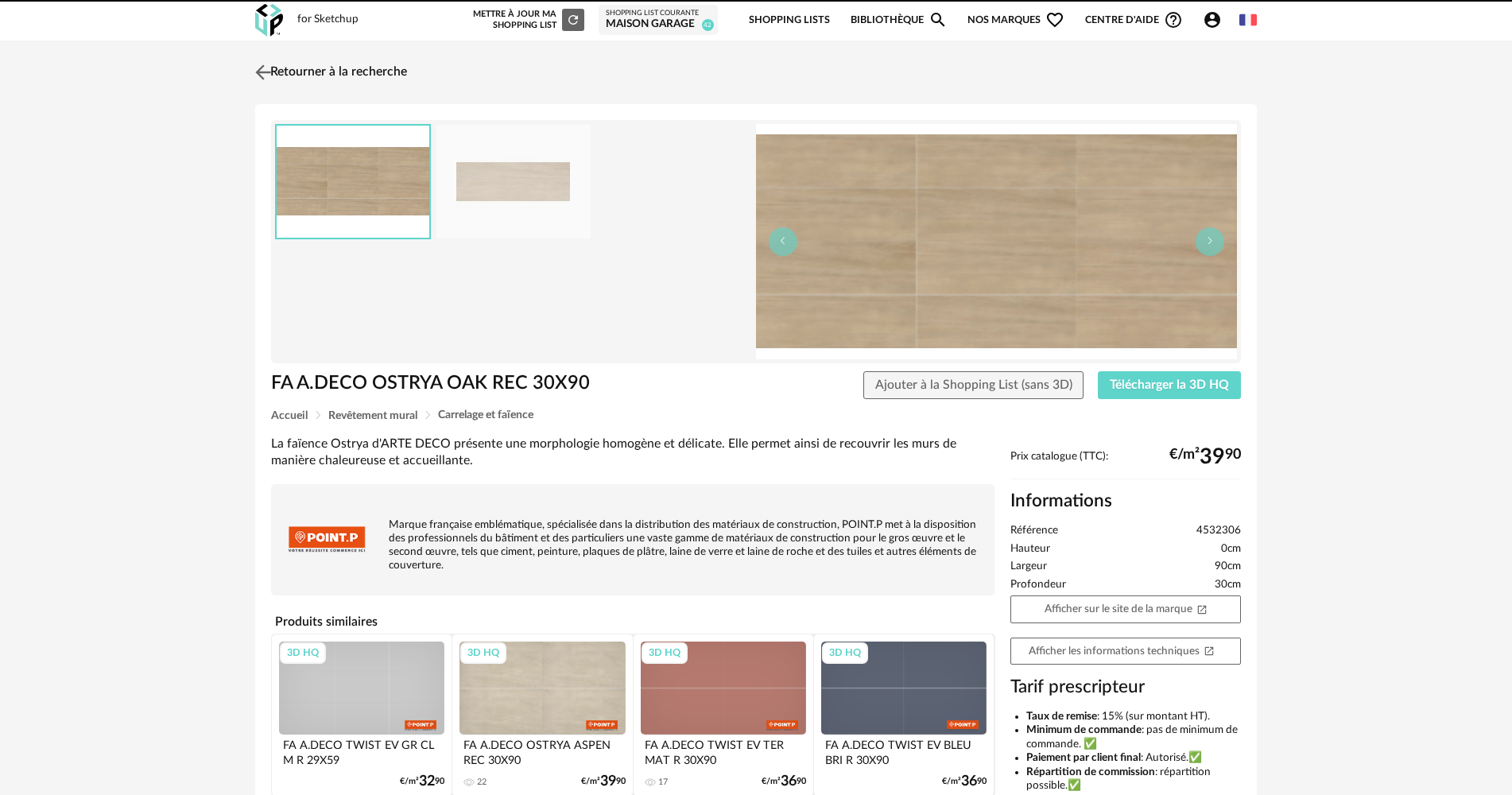
click at [296, 61] on link "Retourner à la recherche" at bounding box center [328, 72] width 155 height 35
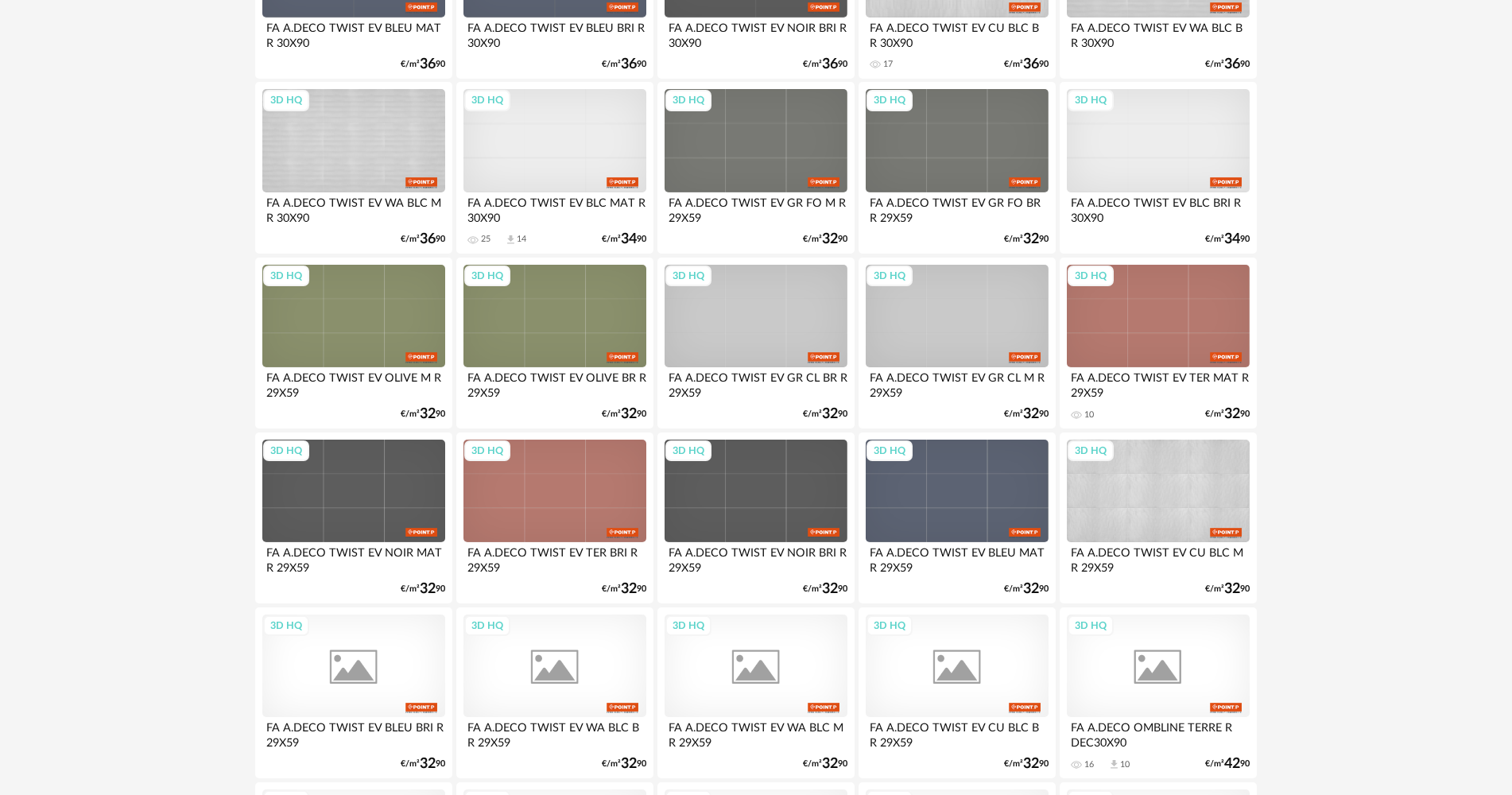
scroll to position [2333, 0]
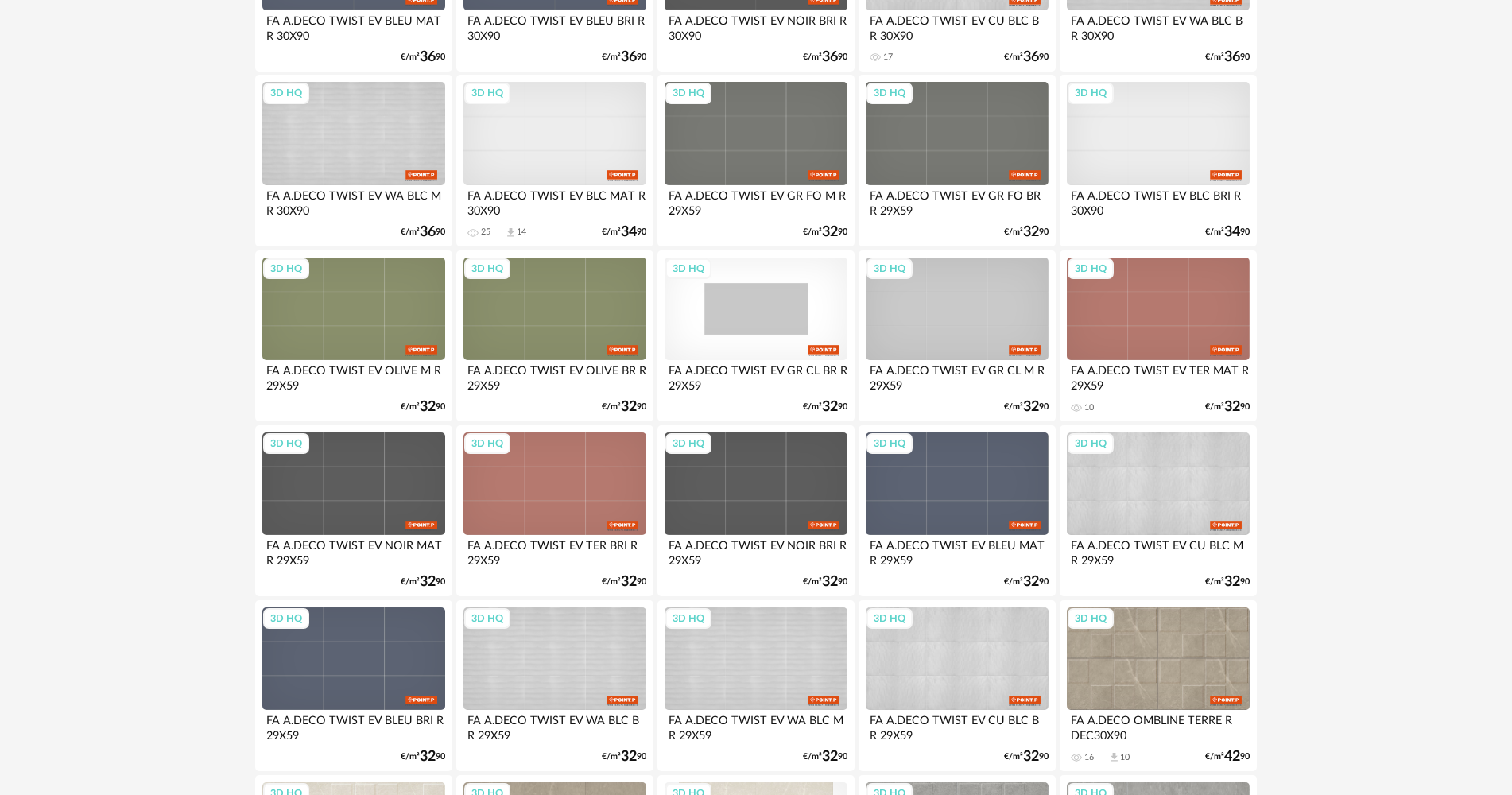
click at [730, 339] on div "3D HQ" at bounding box center [755, 309] width 182 height 103
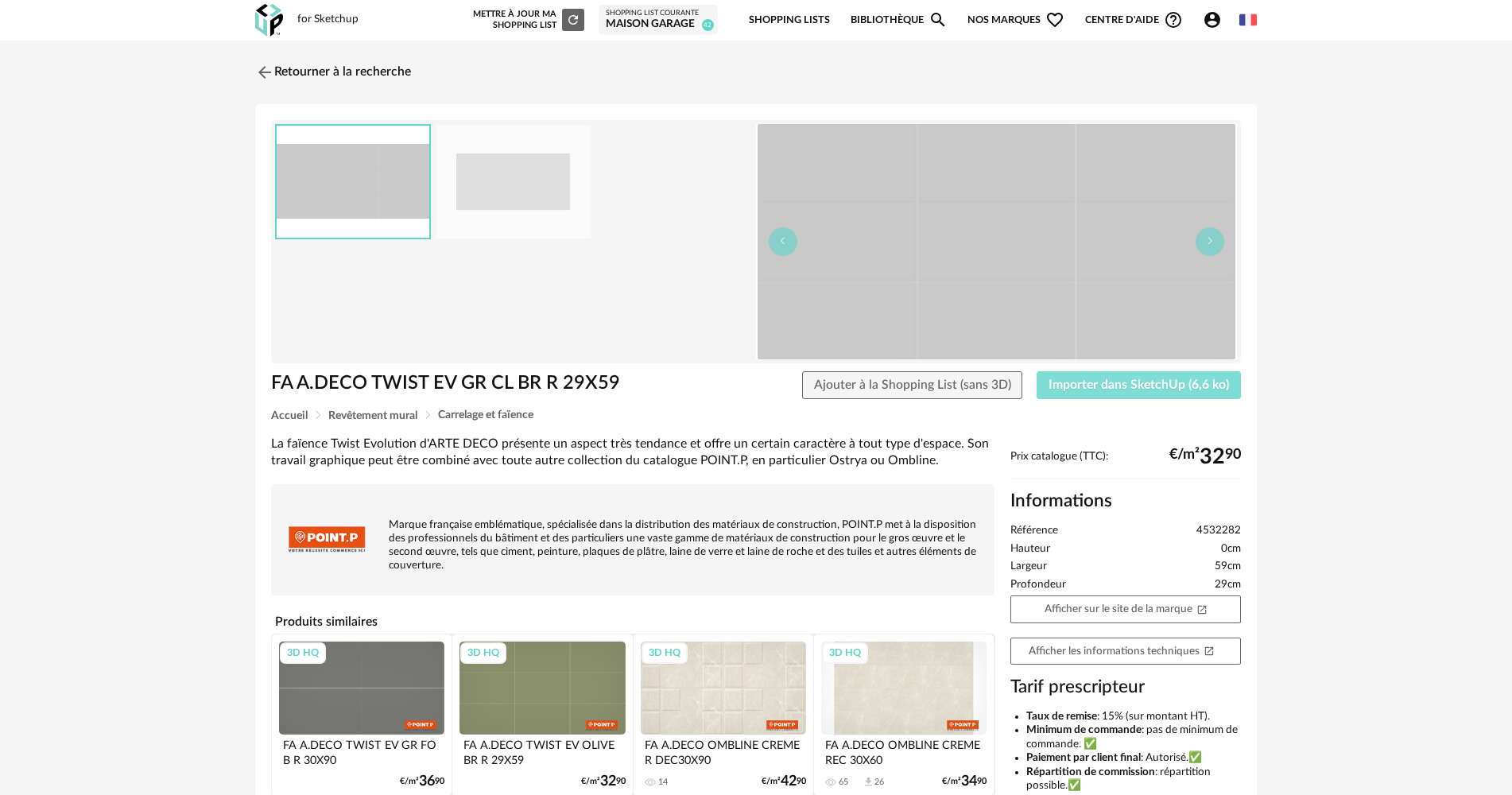
click at [1059, 383] on span "Importer dans SketchUp (6,6 ko)" at bounding box center [1138, 384] width 181 height 13
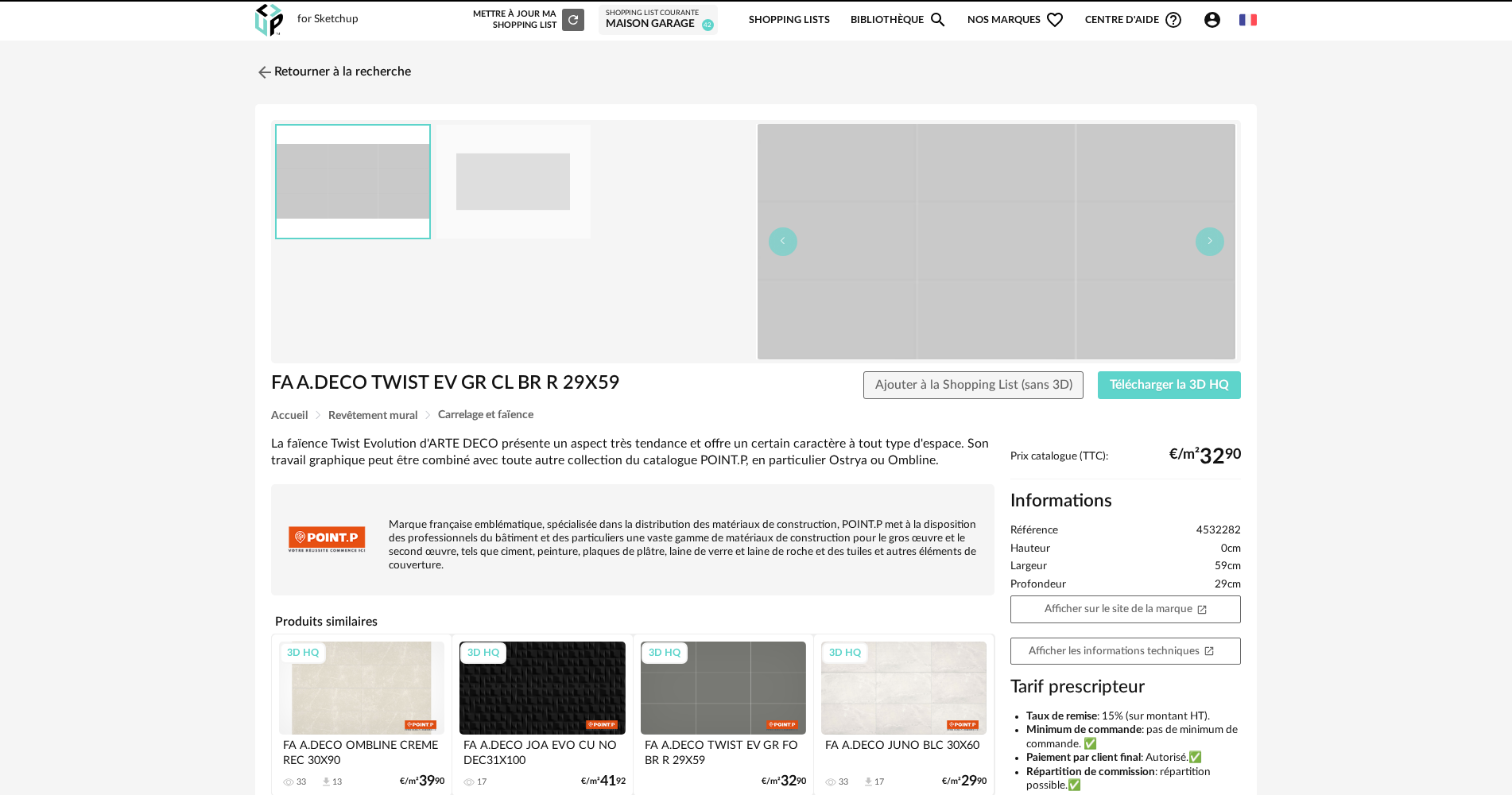
click at [265, 10] on img at bounding box center [268, 20] width 28 height 33
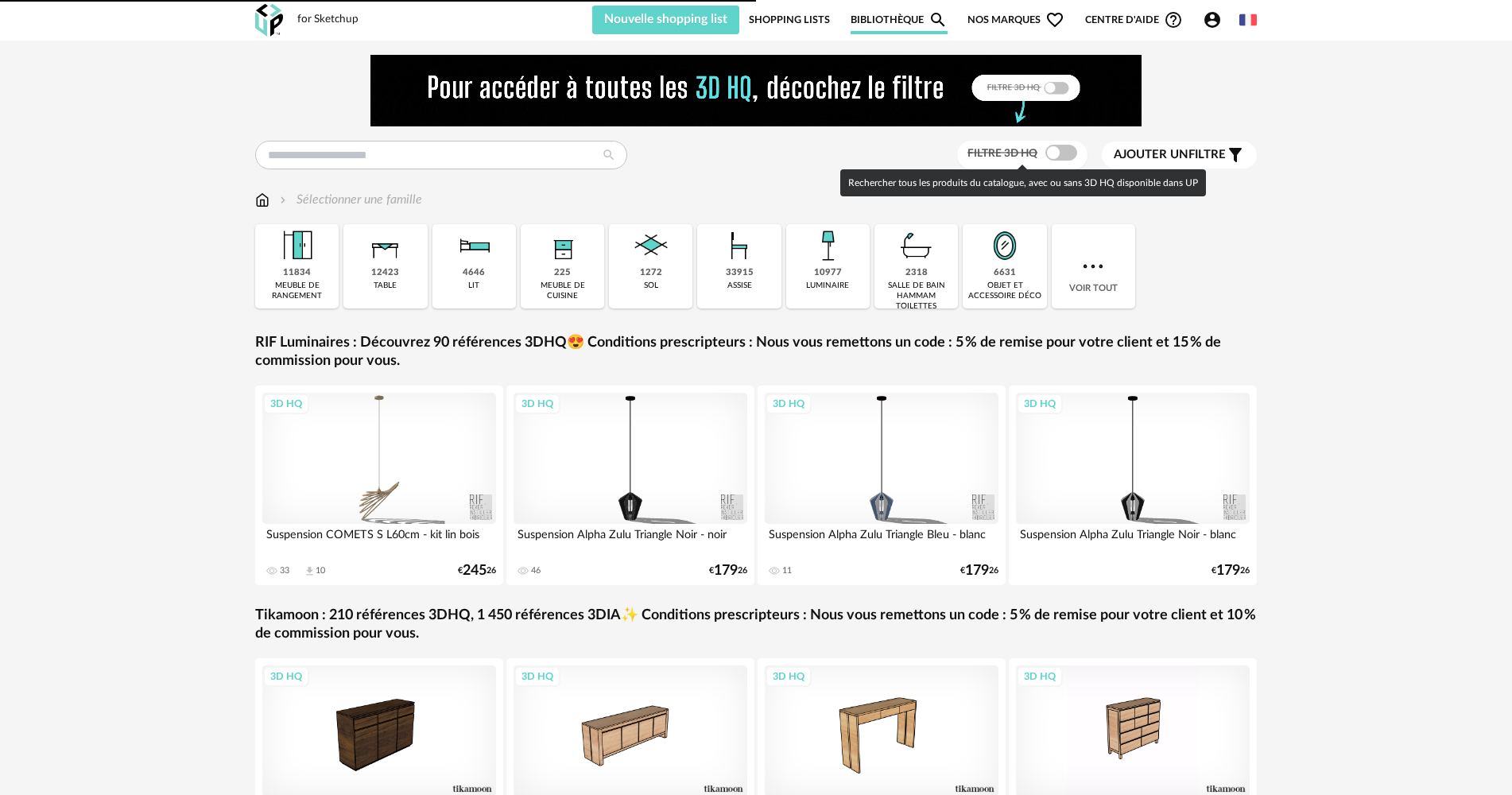
click at [1066, 156] on span at bounding box center [1060, 153] width 32 height 15
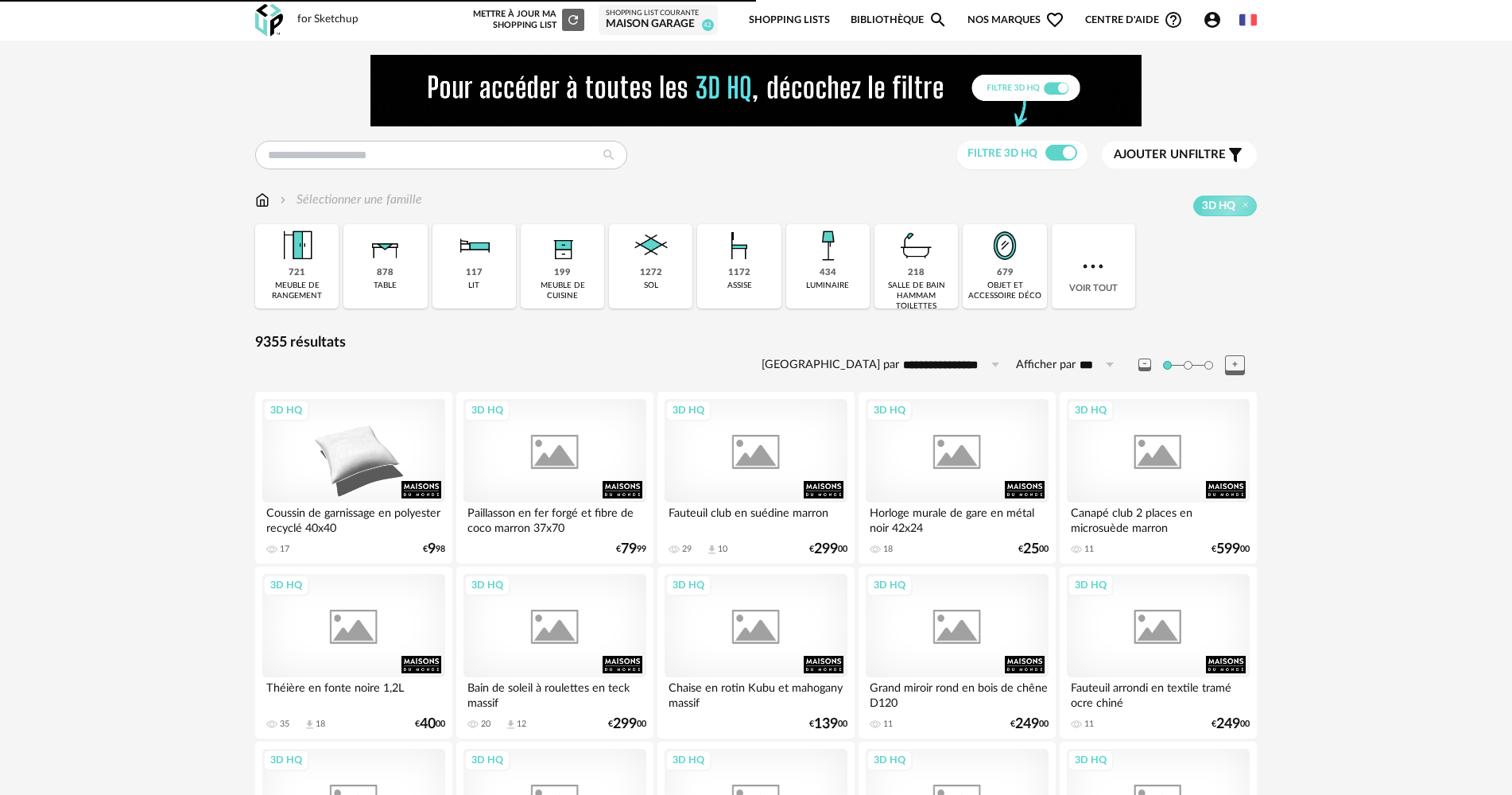
click at [1014, 238] on img at bounding box center [1004, 245] width 42 height 43
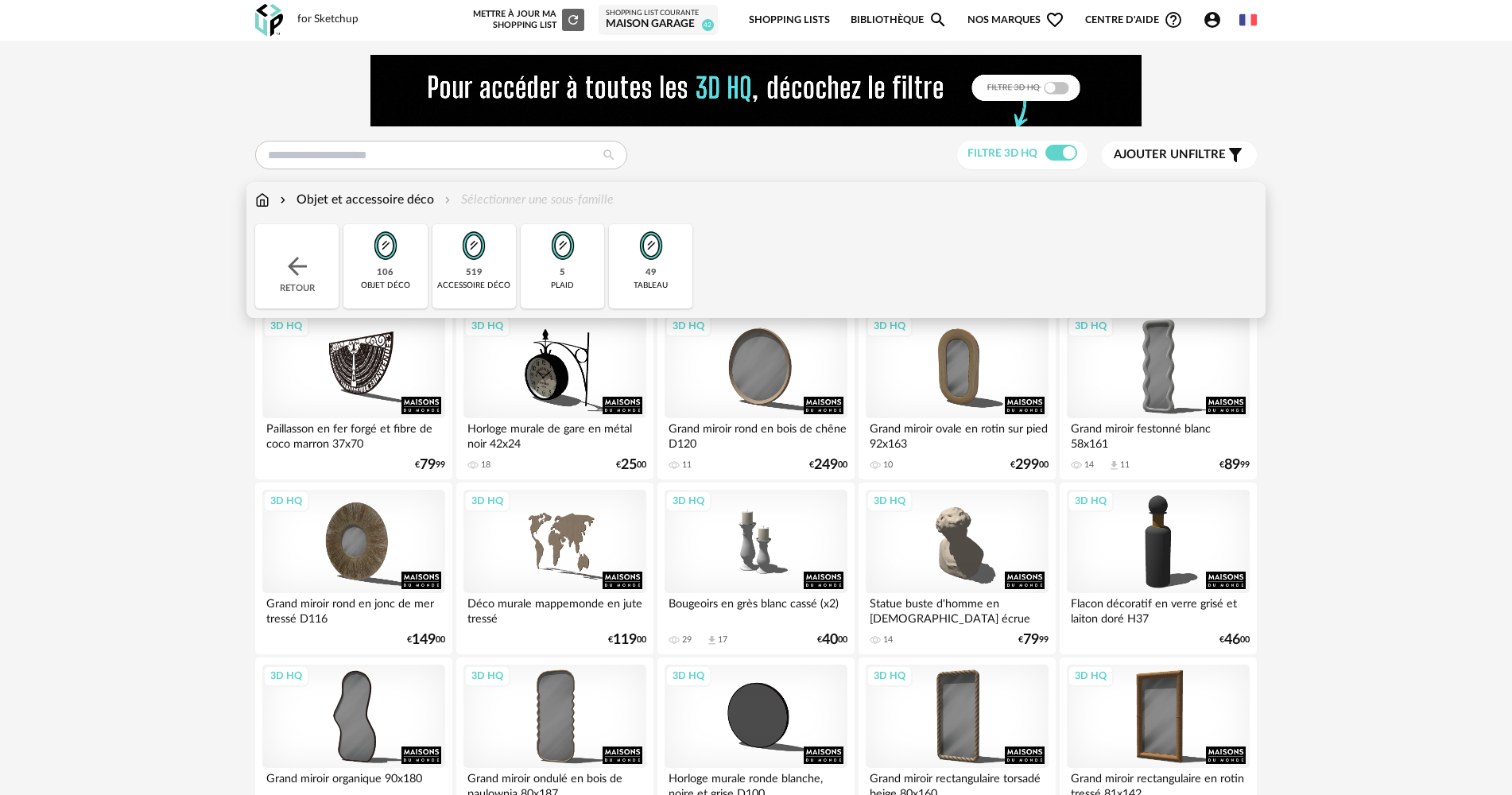
click at [658, 263] on img at bounding box center [651, 245] width 42 height 43
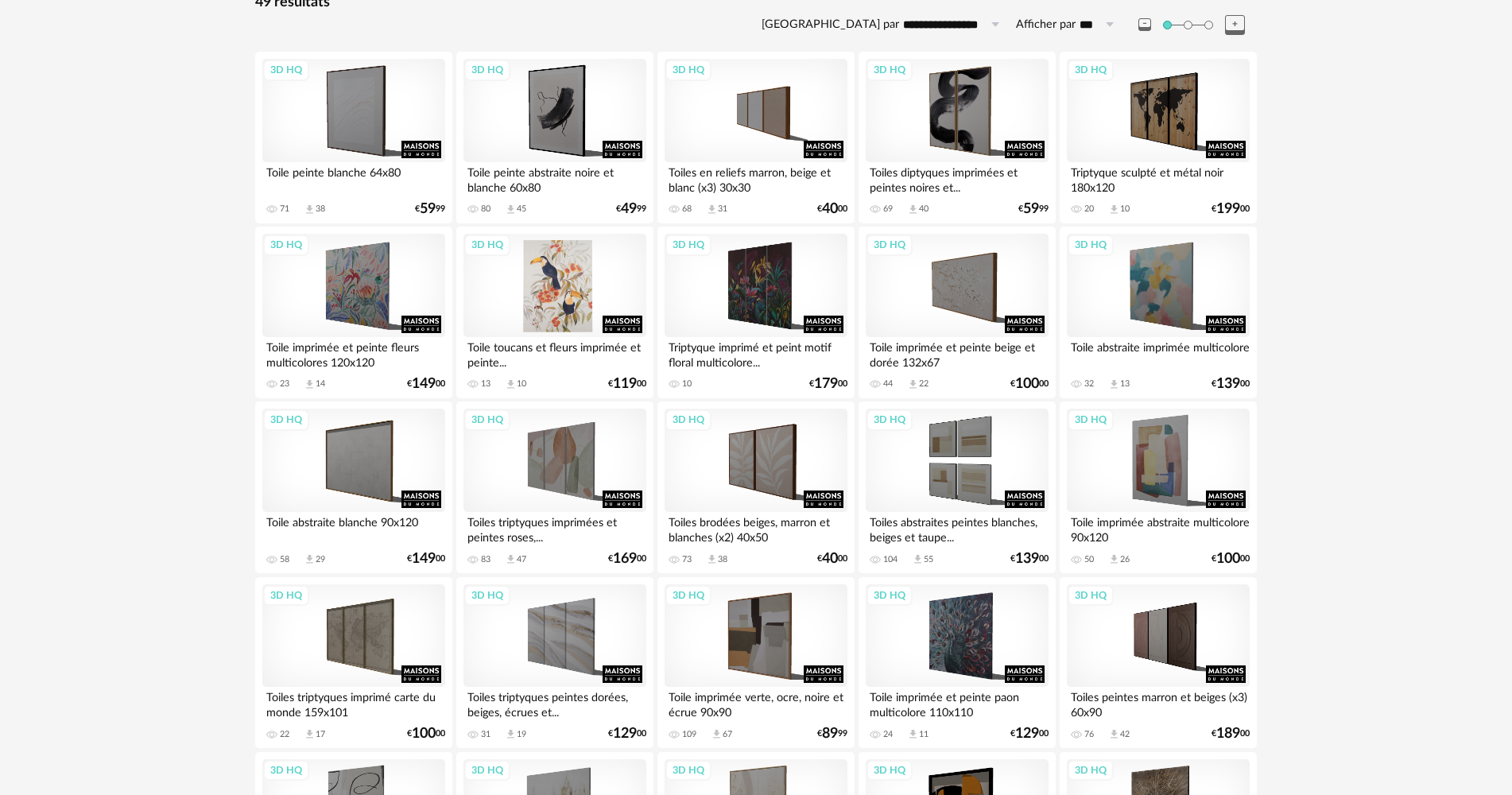
scroll to position [239, 0]
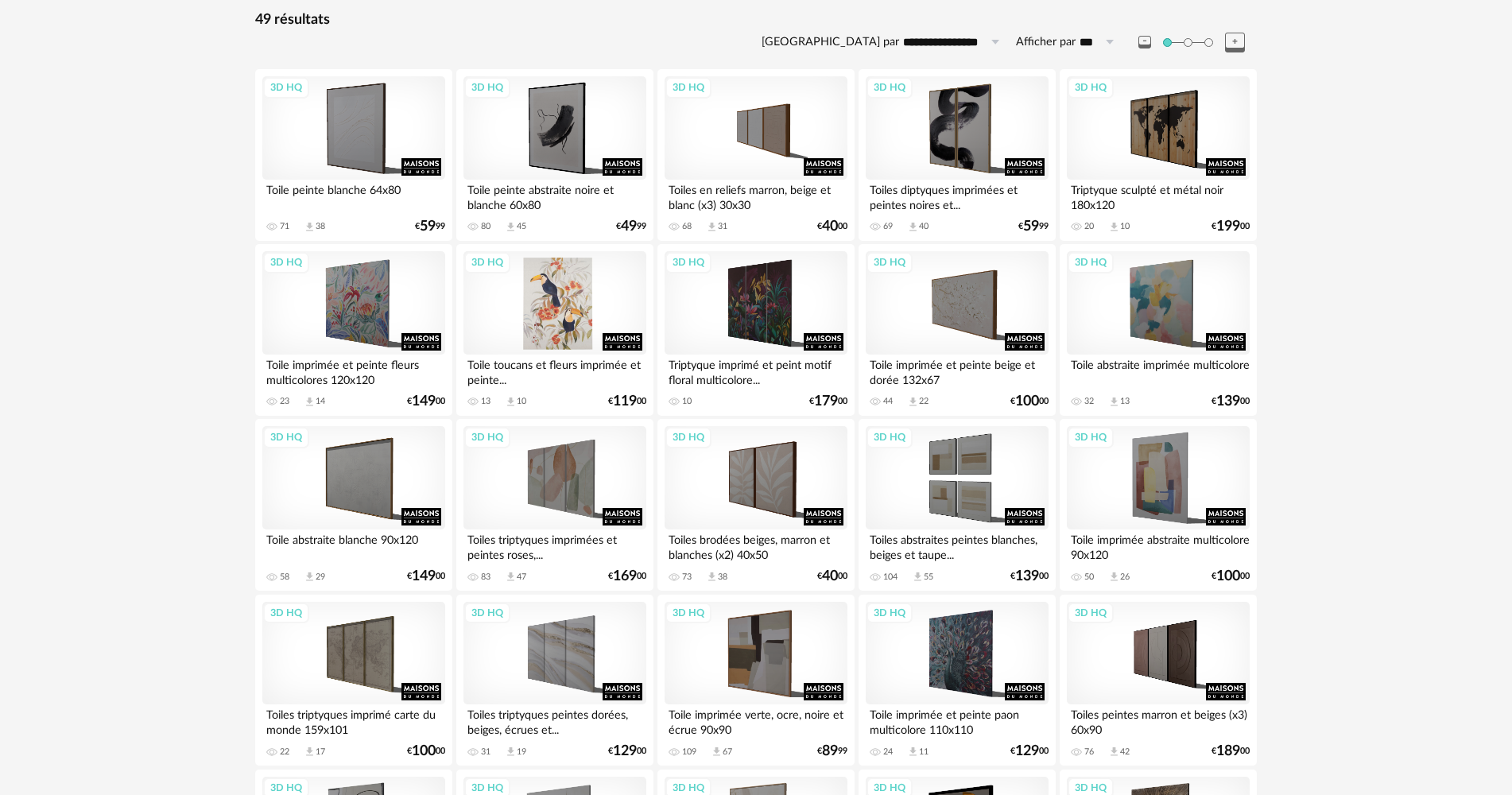
click at [542, 354] on div "3D HQ" at bounding box center [554, 302] width 182 height 103
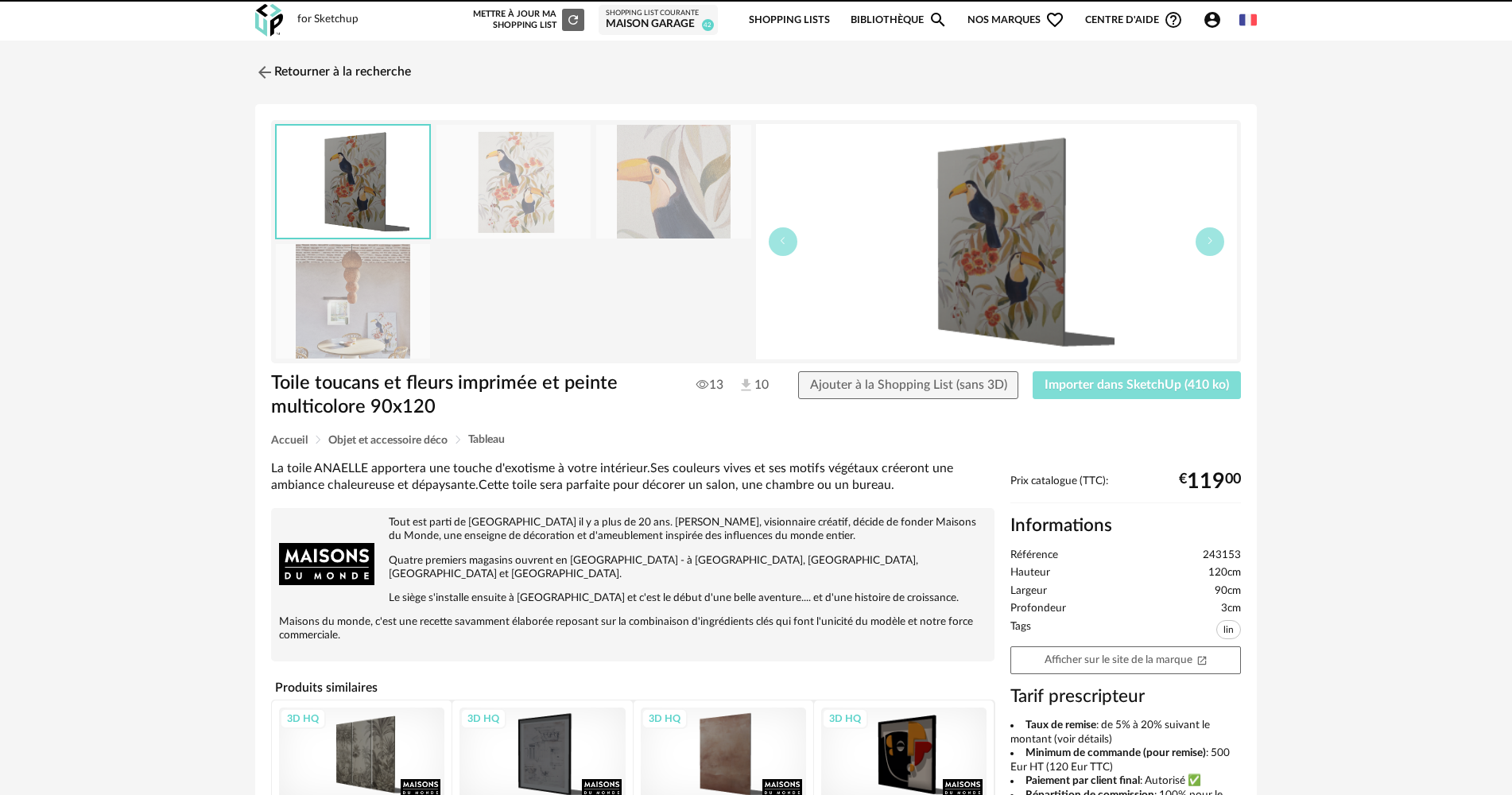
click at [1051, 389] on span "Importer dans SketchUp (410 ko)" at bounding box center [1136, 384] width 184 height 13
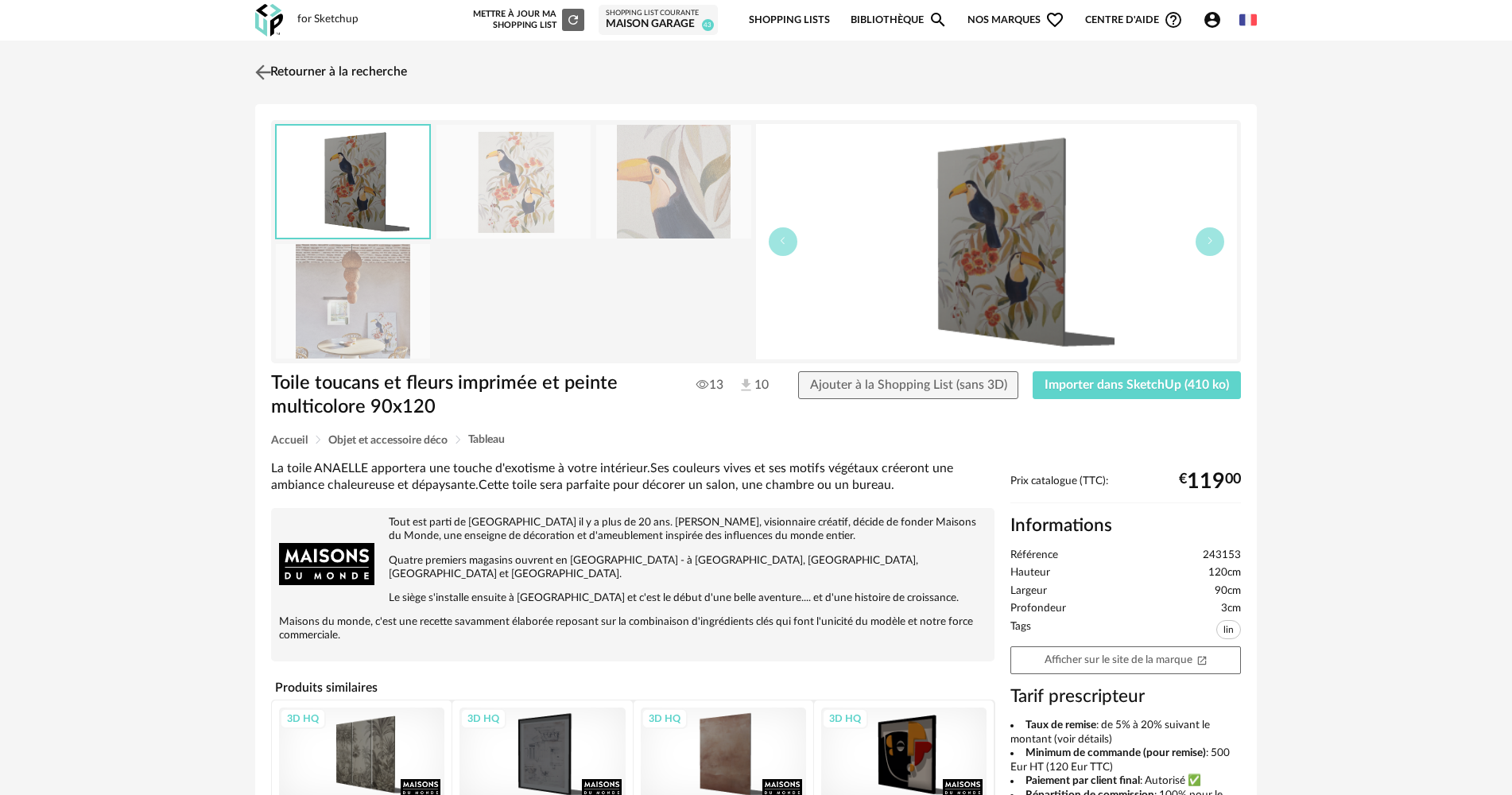
click at [272, 71] on img at bounding box center [264, 72] width 23 height 23
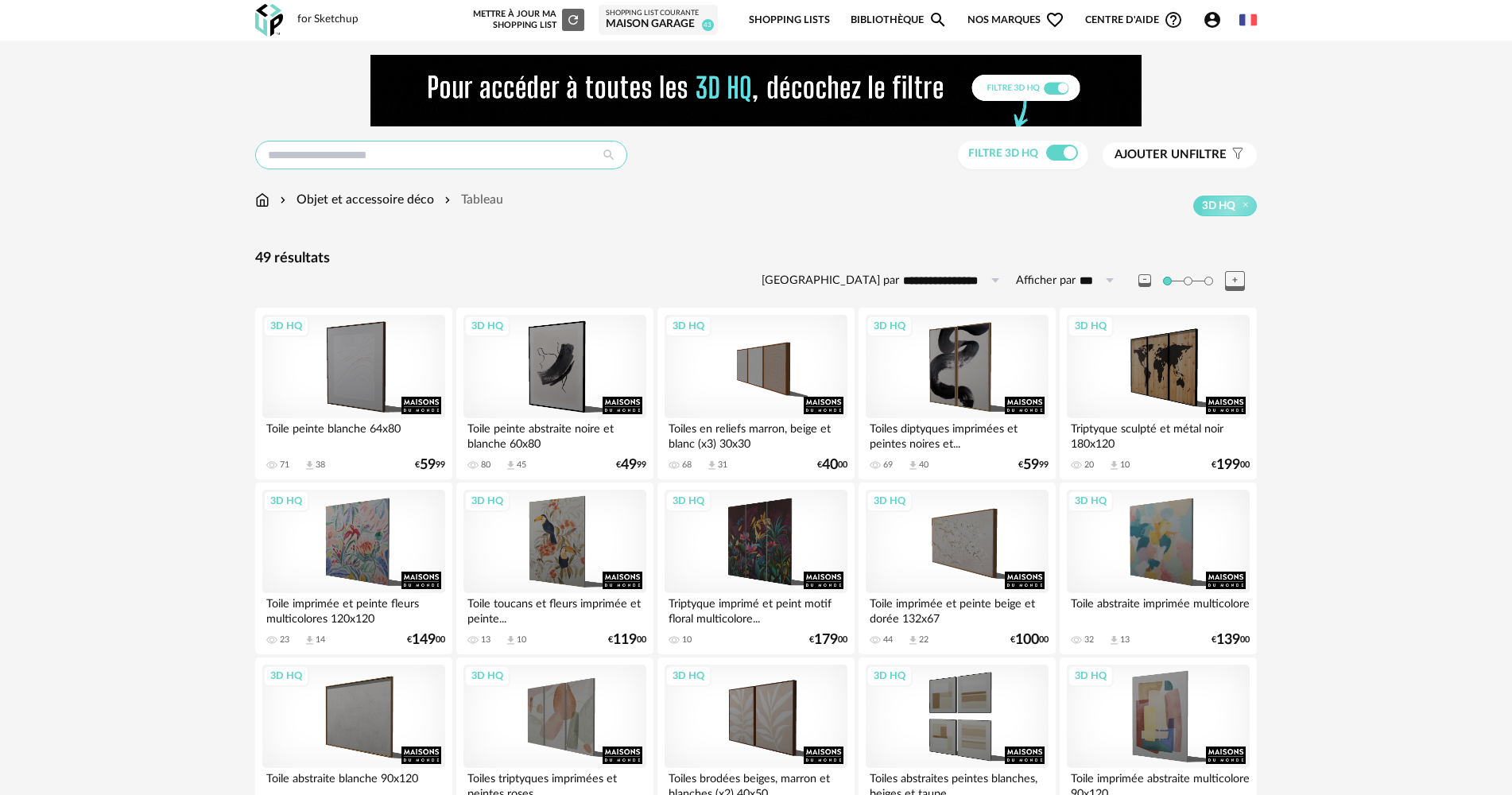
click at [338, 169] on input "text" at bounding box center [440, 156] width 372 height 29
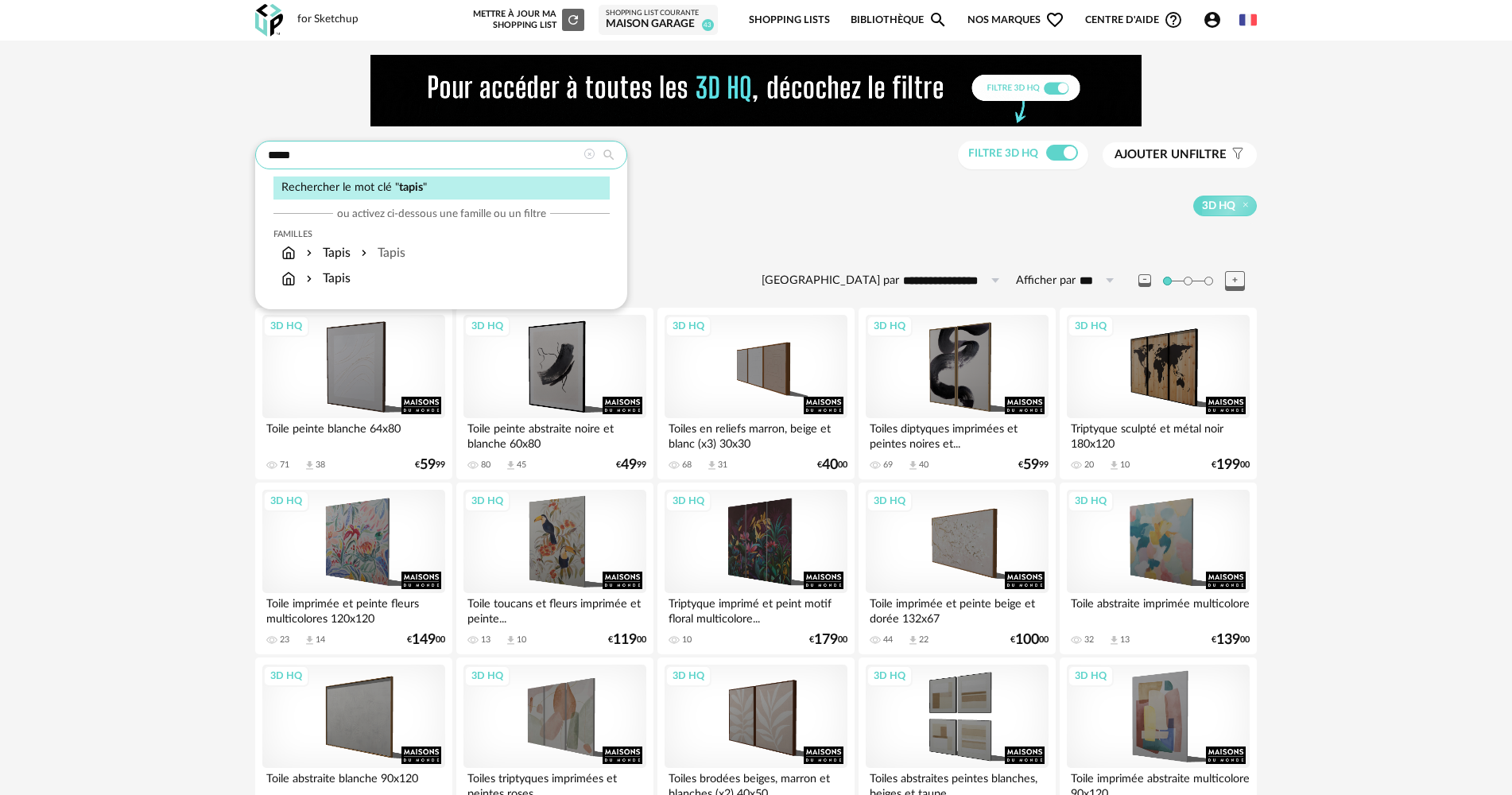
type input "*****"
type input "**********"
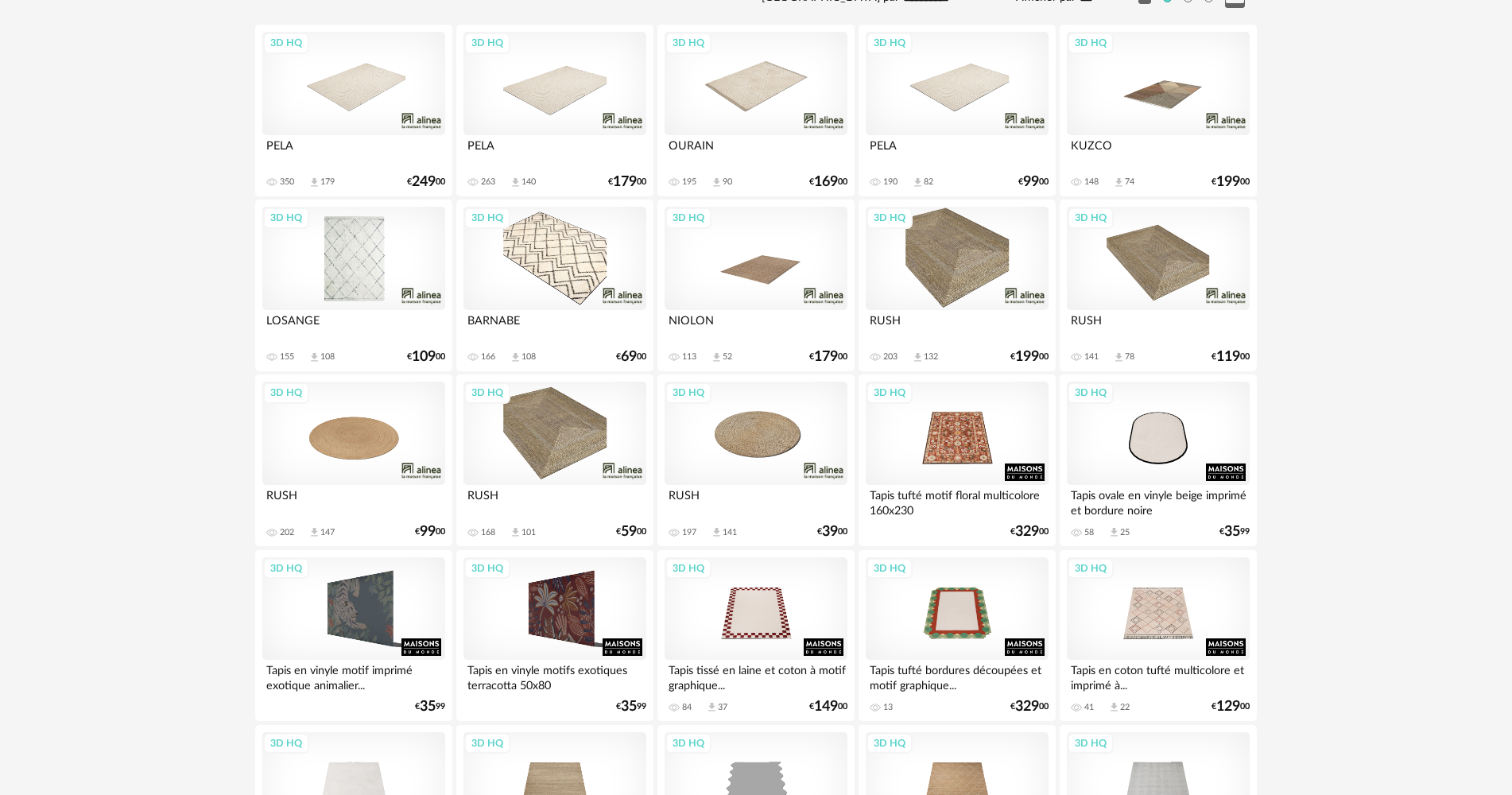
scroll to position [239, 0]
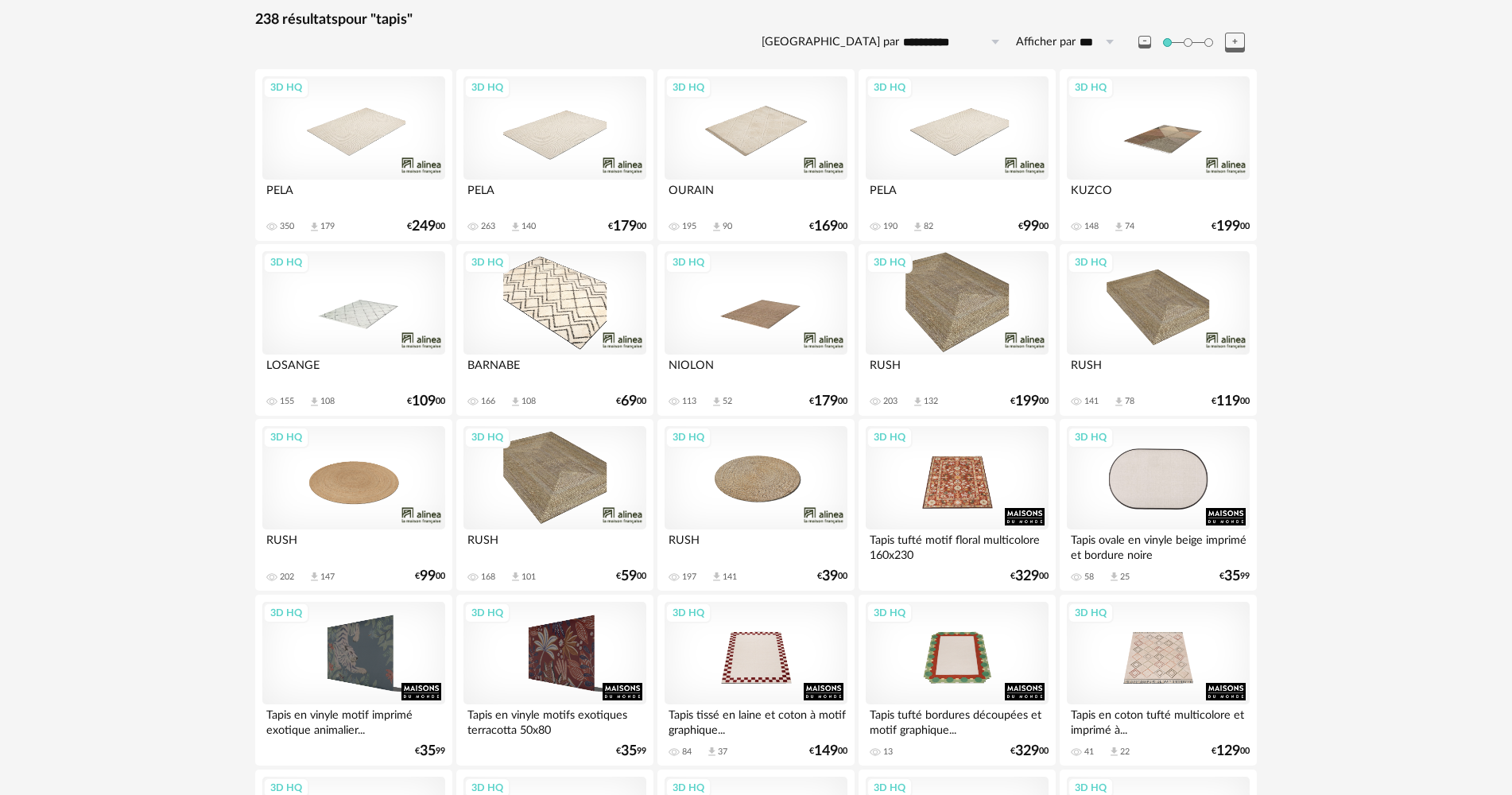
click at [1160, 468] on div "3D HQ" at bounding box center [1158, 477] width 182 height 103
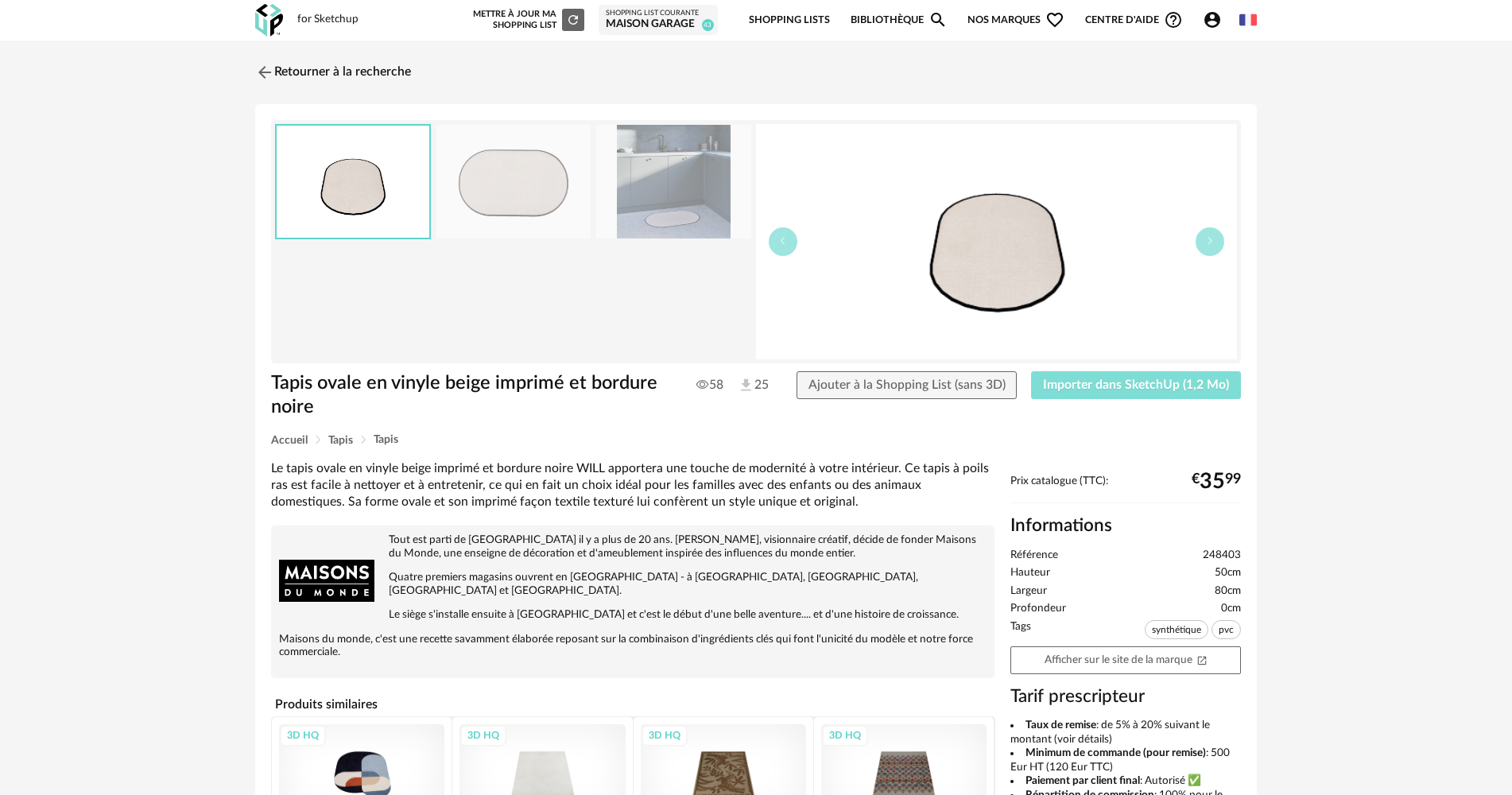
click at [1139, 393] on button "Importer dans SketchUp (1,2 Mo)" at bounding box center [1135, 385] width 210 height 29
